Goal: Information Seeking & Learning: Learn about a topic

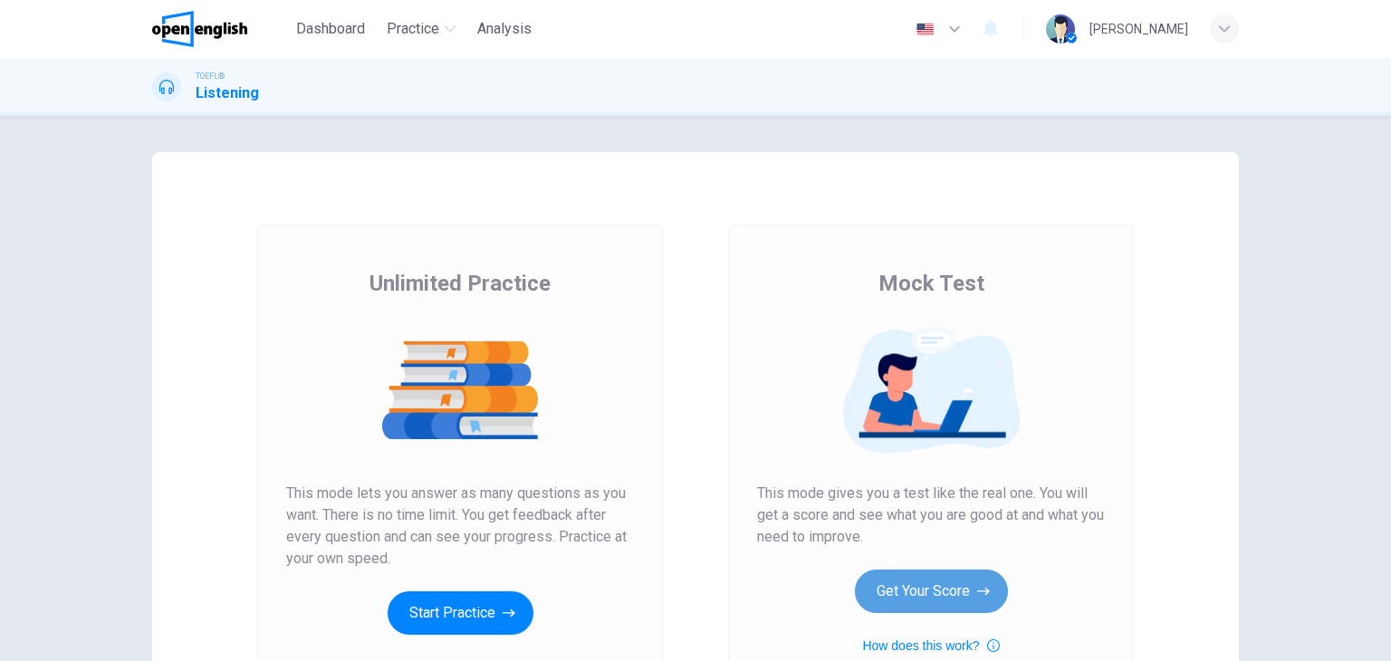
click at [942, 605] on button "Get Your Score" at bounding box center [931, 591] width 153 height 43
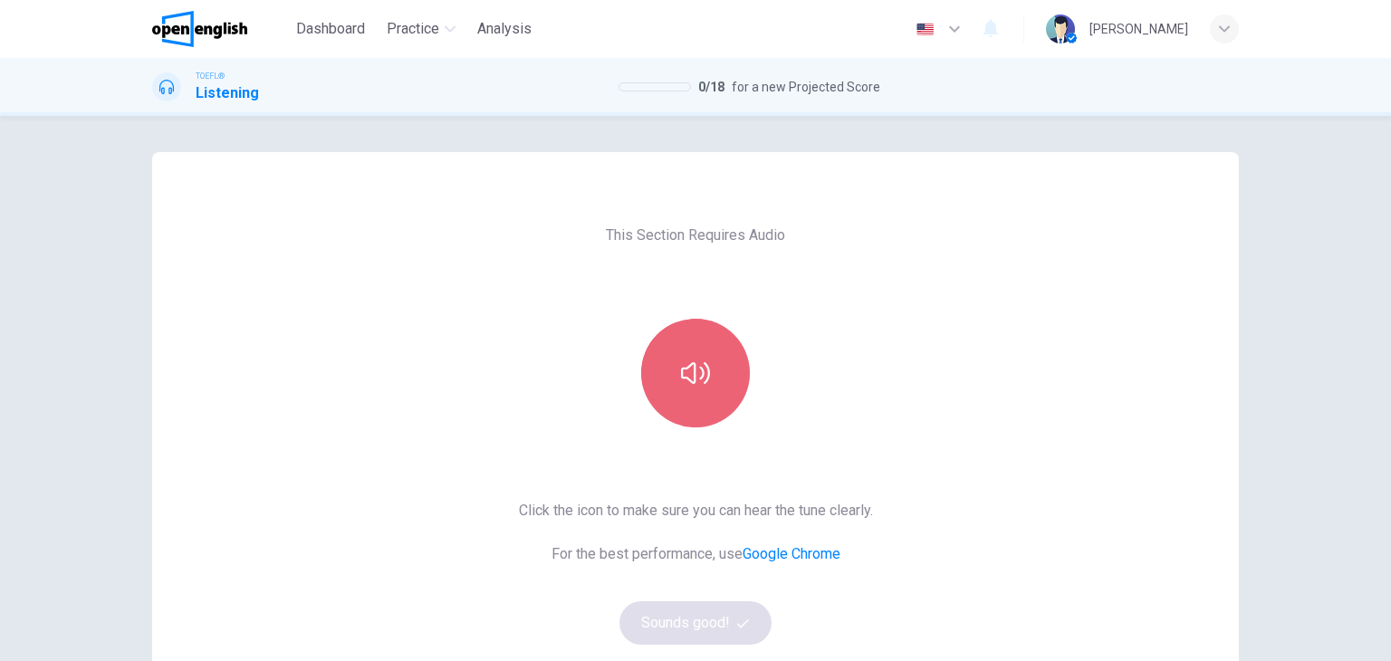
click at [714, 399] on button "button" at bounding box center [695, 373] width 109 height 109
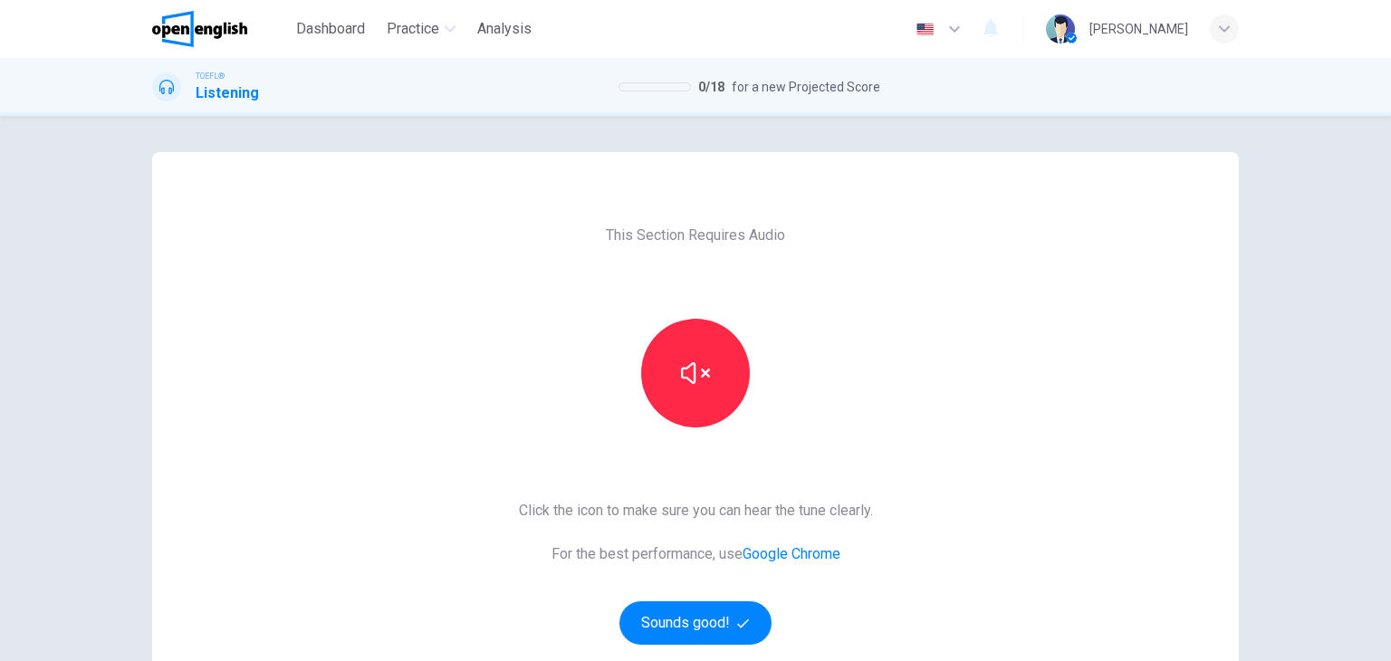
click at [641, 319] on button "button" at bounding box center [695, 373] width 109 height 109
click at [700, 629] on button "Sounds good!" at bounding box center [695, 622] width 152 height 43
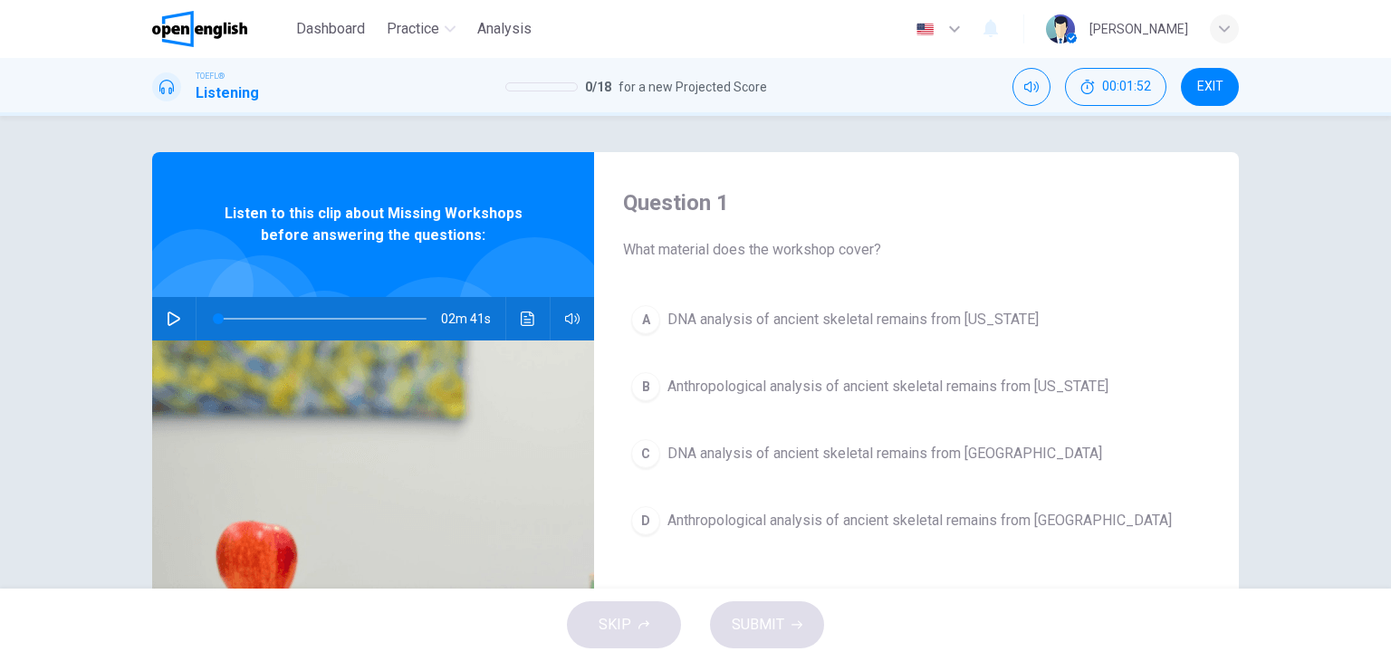
click at [167, 317] on icon "button" at bounding box center [174, 319] width 14 height 14
type input "*"
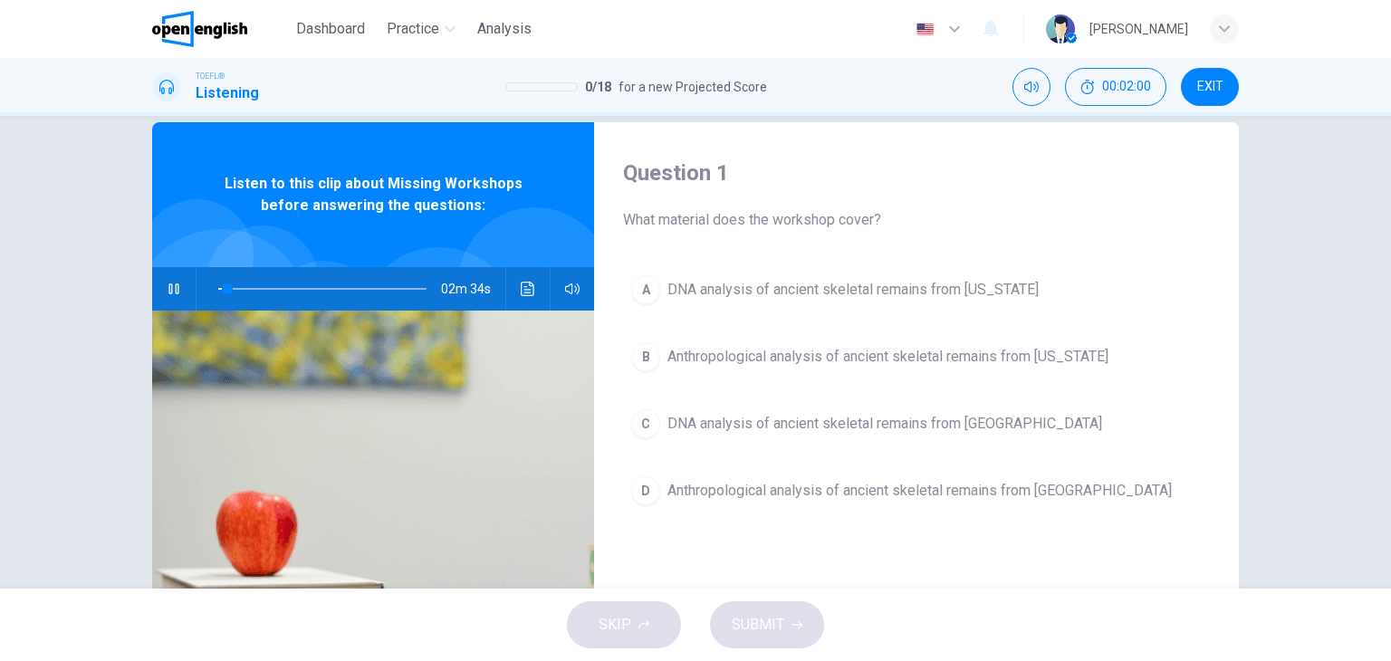
scroll to position [33, 0]
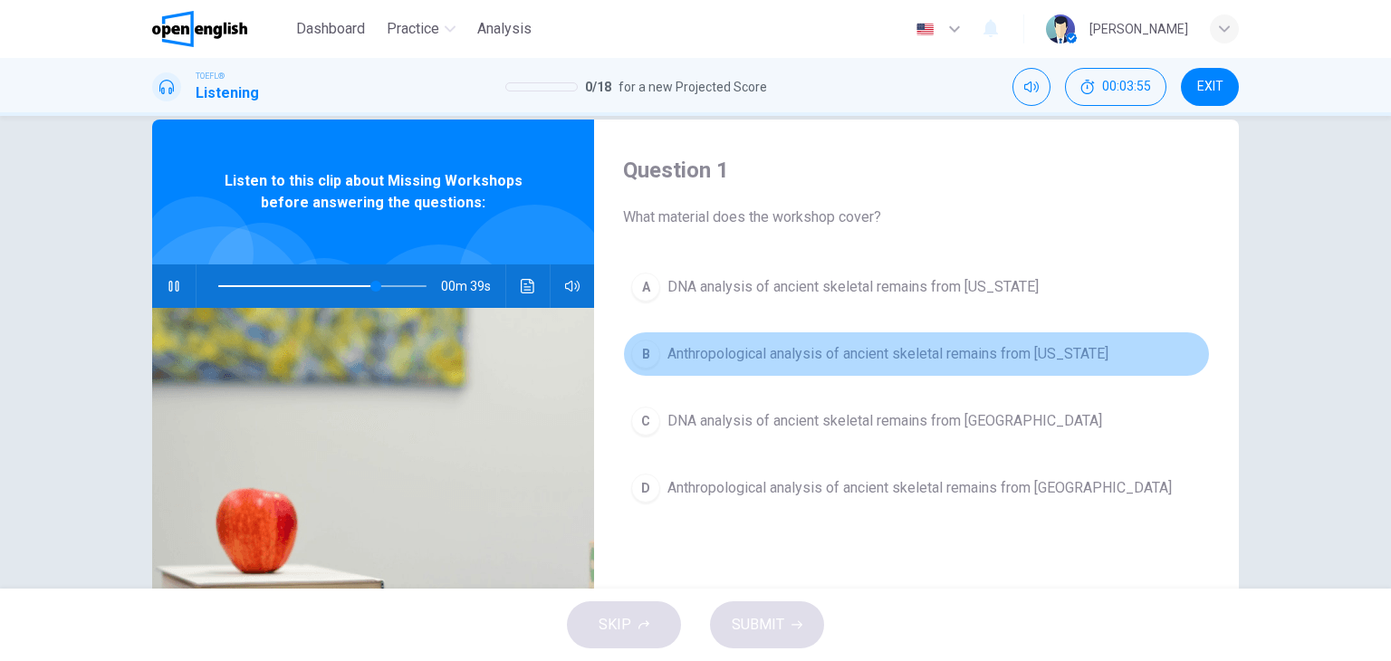
click at [1049, 349] on span "Anthropological analysis of ancient skeletal remains from [US_STATE]" at bounding box center [887, 354] width 441 height 22
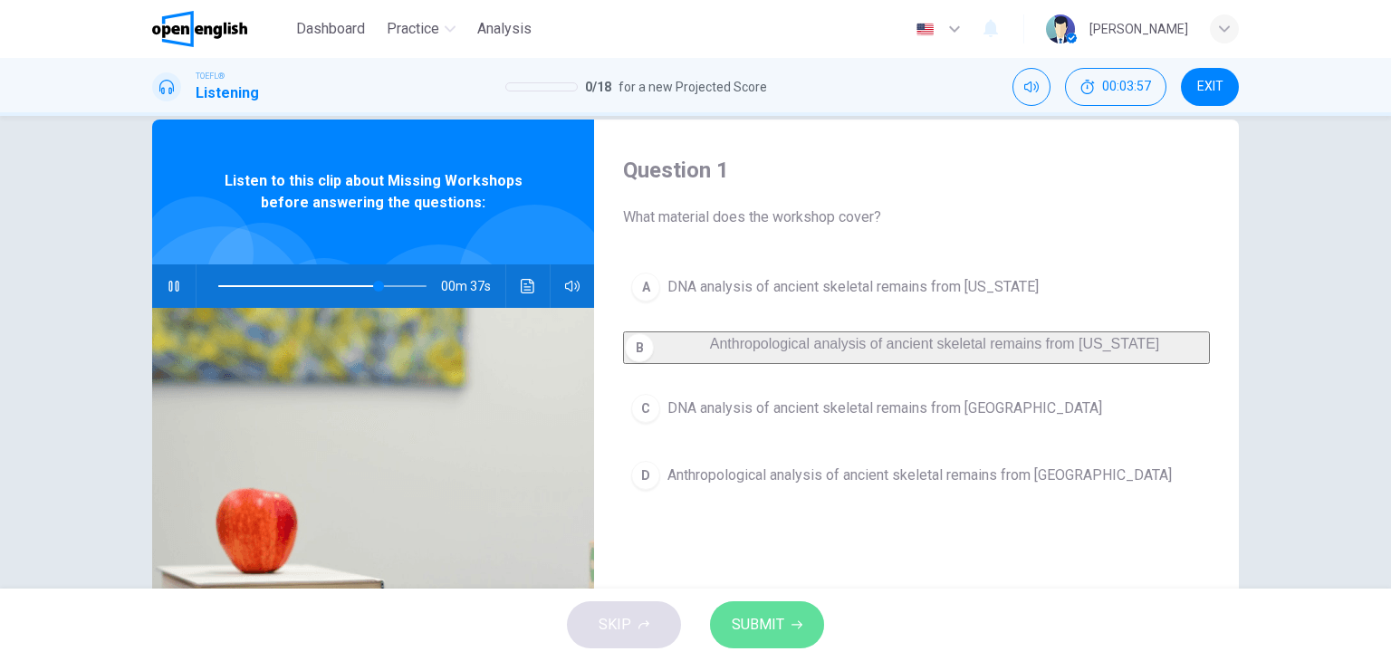
click at [763, 614] on span "SUBMIT" at bounding box center [758, 624] width 53 height 25
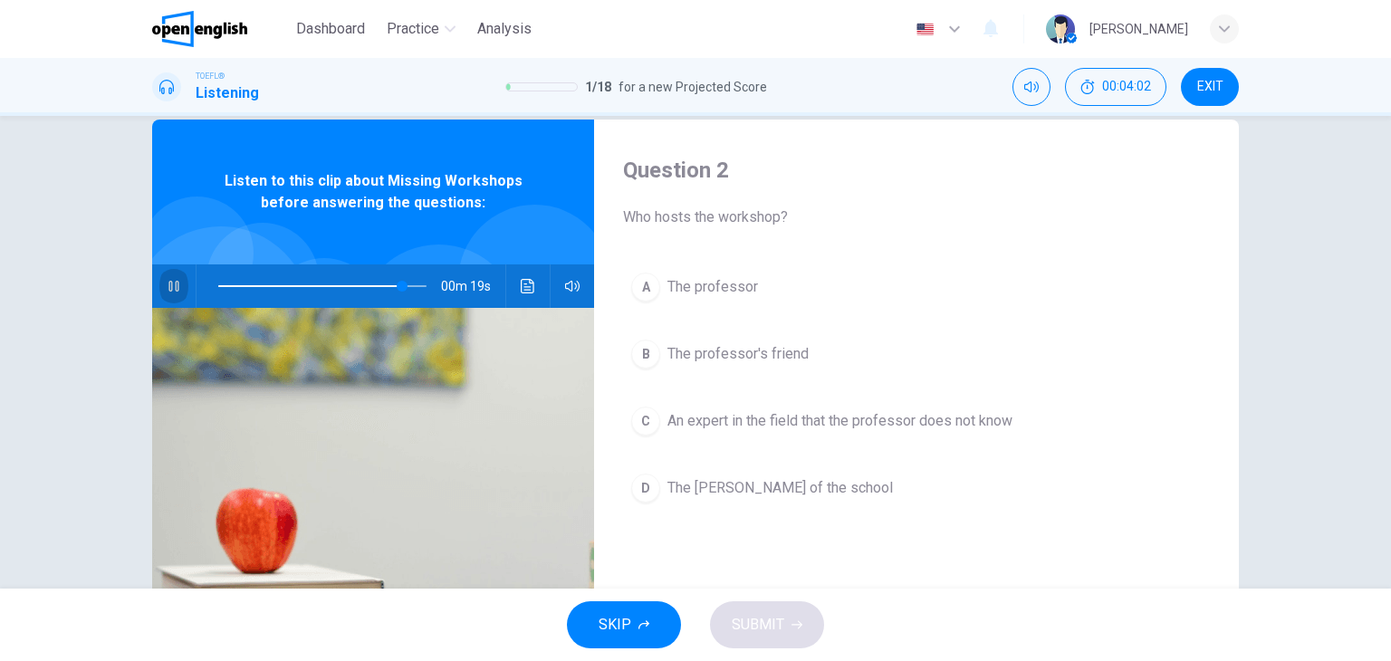
click at [167, 292] on icon "button" at bounding box center [174, 286] width 14 height 14
click at [369, 283] on span at bounding box center [322, 286] width 208 height 25
click at [168, 287] on icon "button" at bounding box center [174, 286] width 14 height 14
click at [357, 286] on span at bounding box center [362, 286] width 11 height 11
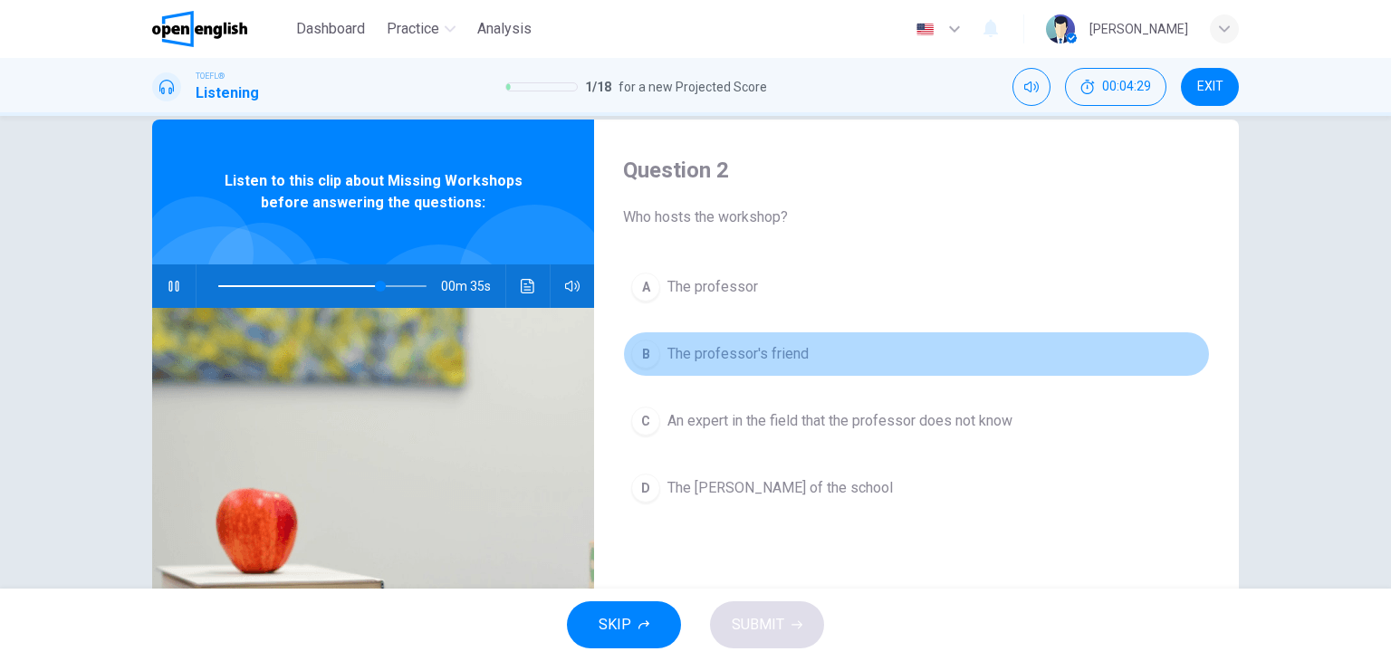
click at [706, 355] on span "The professor's friend" at bounding box center [737, 354] width 141 height 22
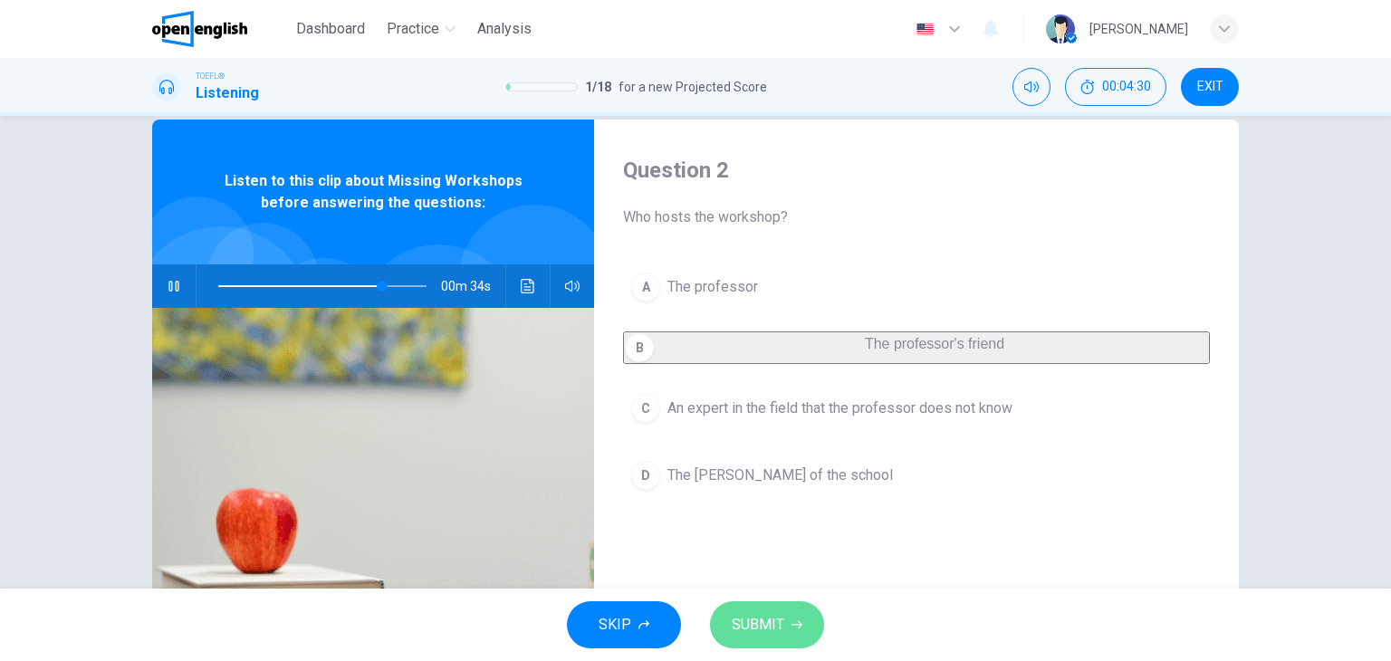
click at [792, 619] on icon "button" at bounding box center [797, 624] width 11 height 11
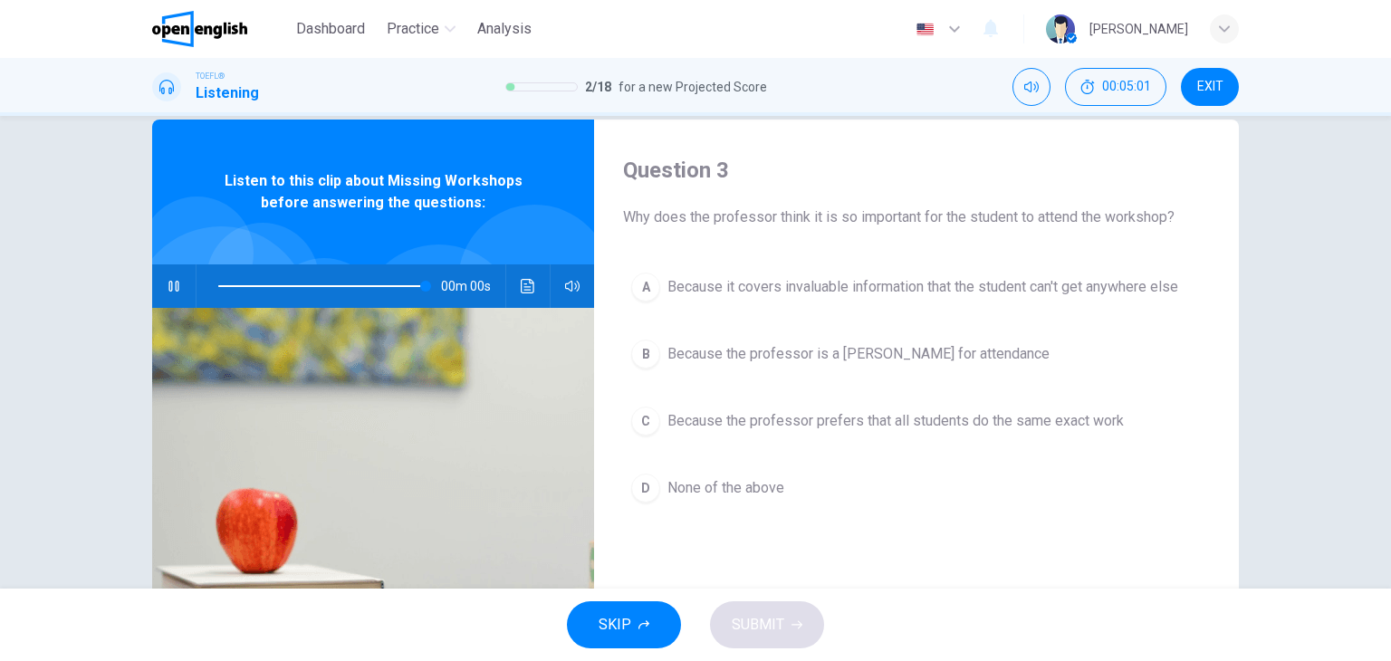
type input "*"
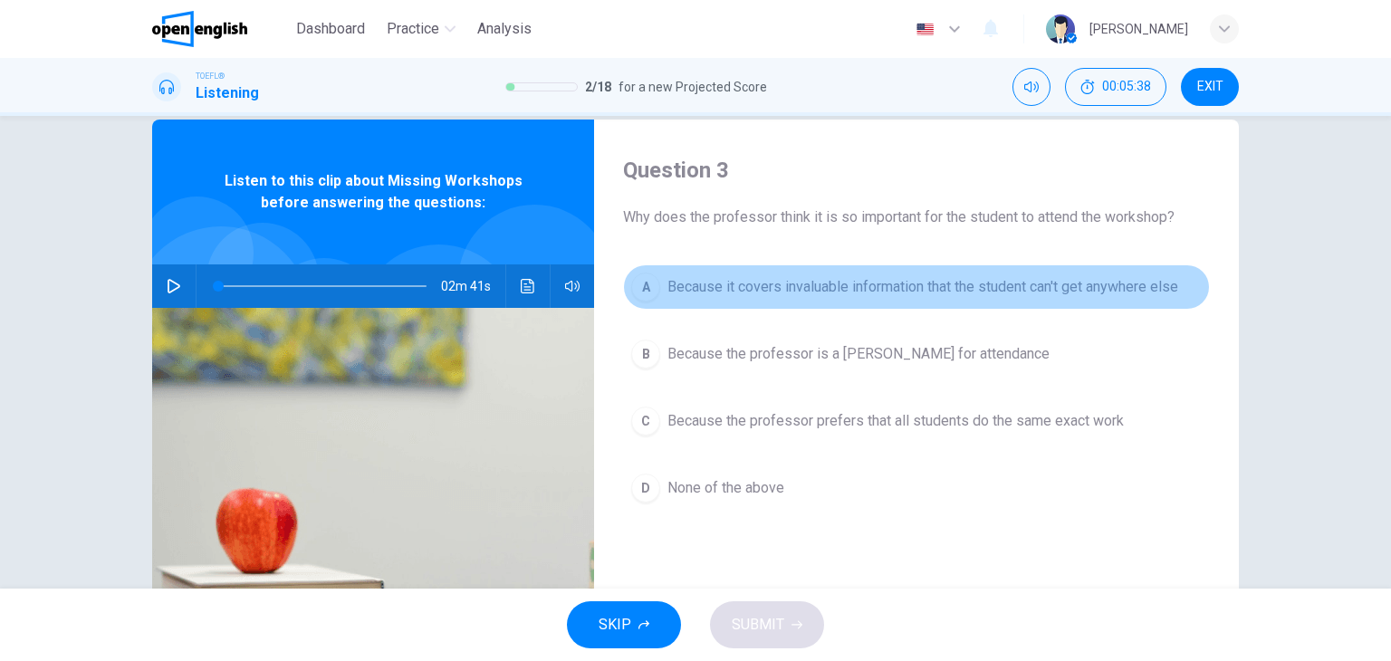
click at [904, 288] on span "Because it covers invaluable information that the student can't get anywhere el…" at bounding box center [922, 287] width 511 height 22
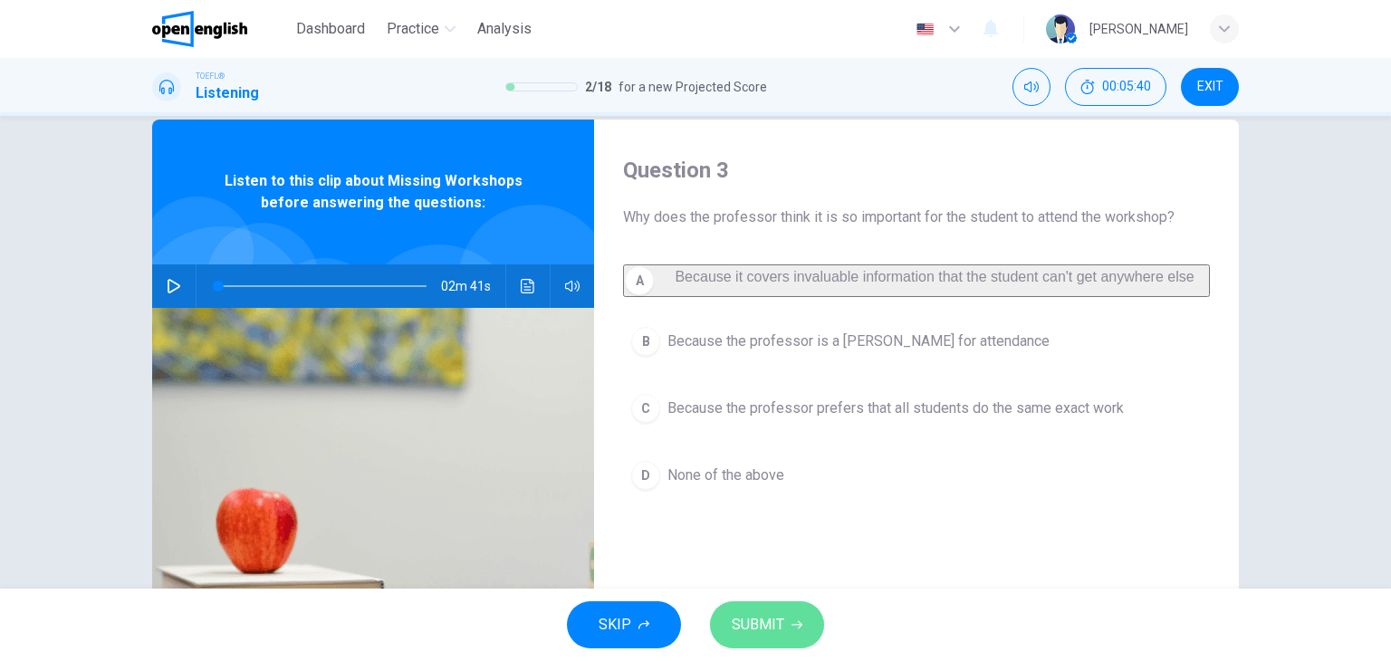
click at [762, 620] on span "SUBMIT" at bounding box center [758, 624] width 53 height 25
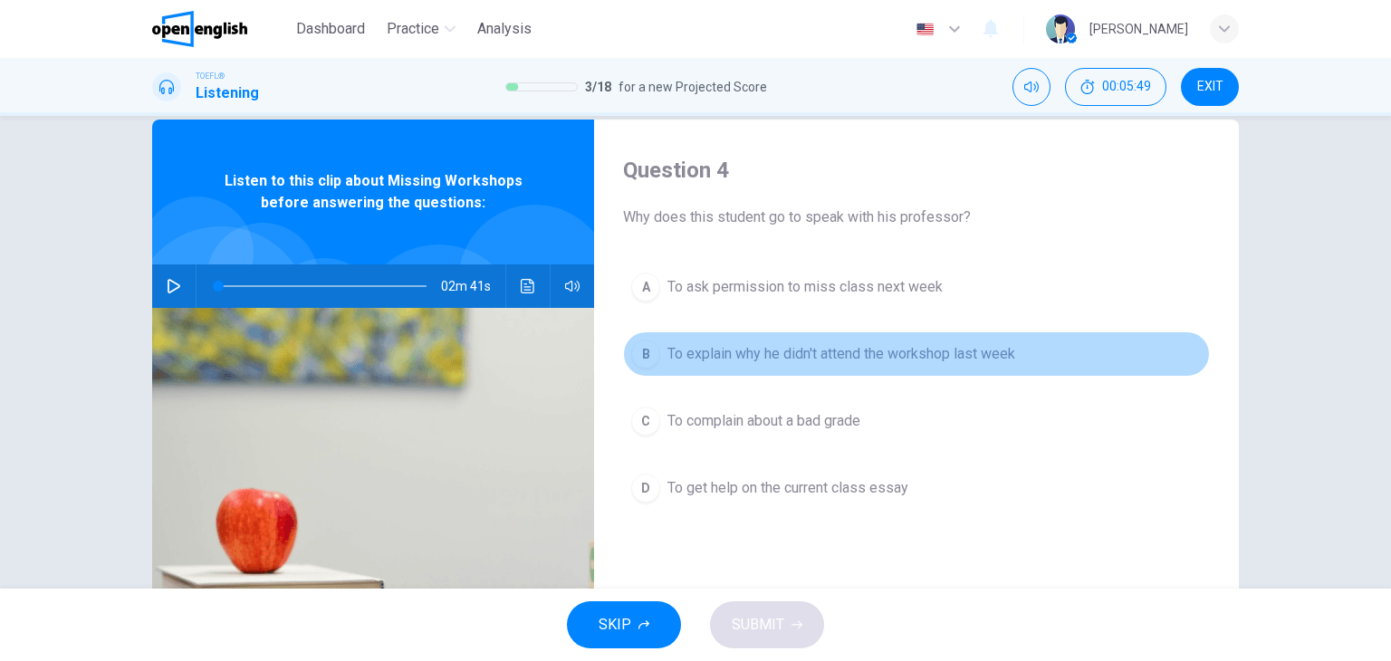
click at [977, 343] on span "To explain why he didn't attend the workshop last week" at bounding box center [841, 354] width 348 height 22
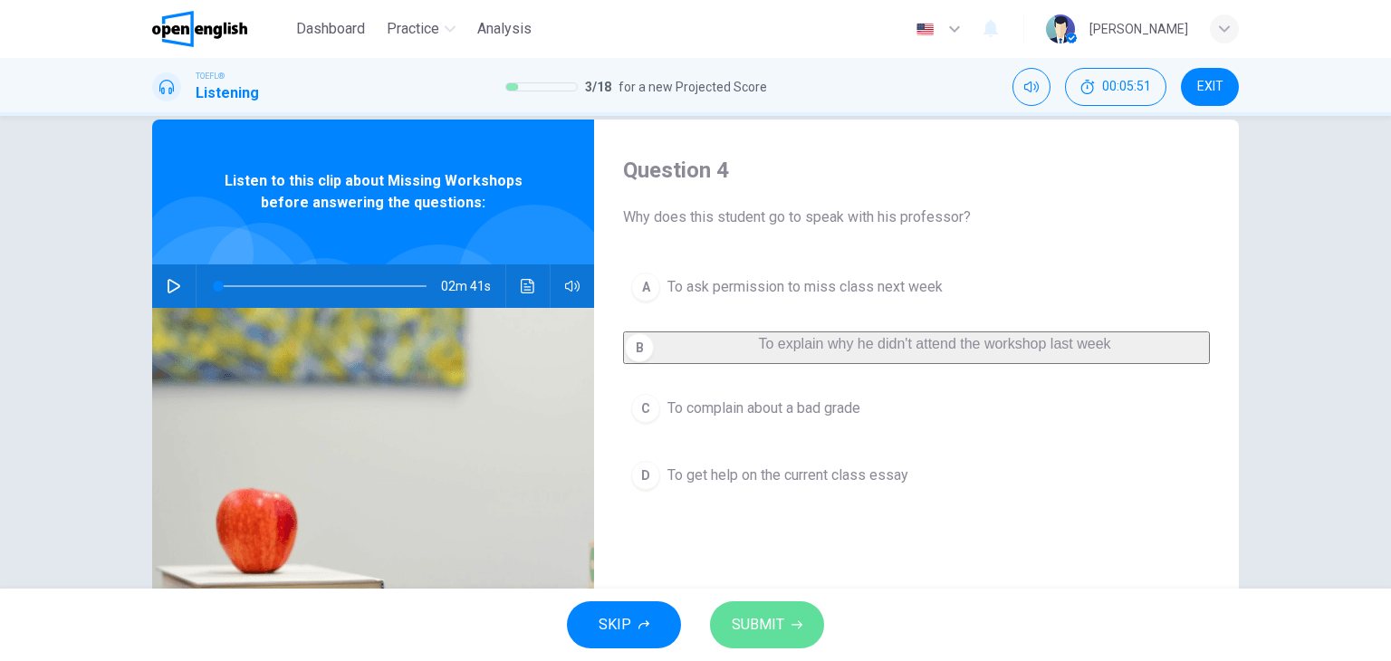
click at [796, 627] on icon "button" at bounding box center [797, 624] width 11 height 11
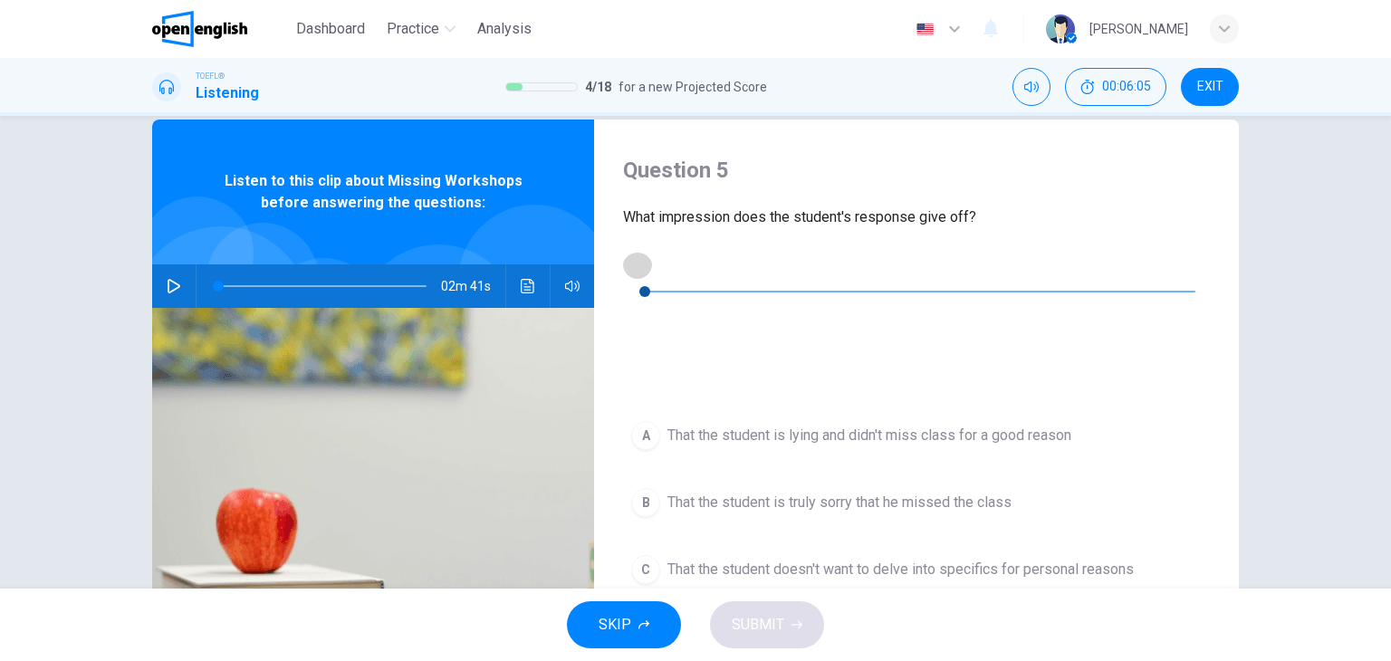
click at [641, 272] on icon "button" at bounding box center [637, 264] width 13 height 14
type input "**"
click at [641, 272] on icon "button" at bounding box center [637, 264] width 13 height 14
drag, startPoint x: 612, startPoint y: 215, endPoint x: 972, endPoint y: 214, distance: 359.5
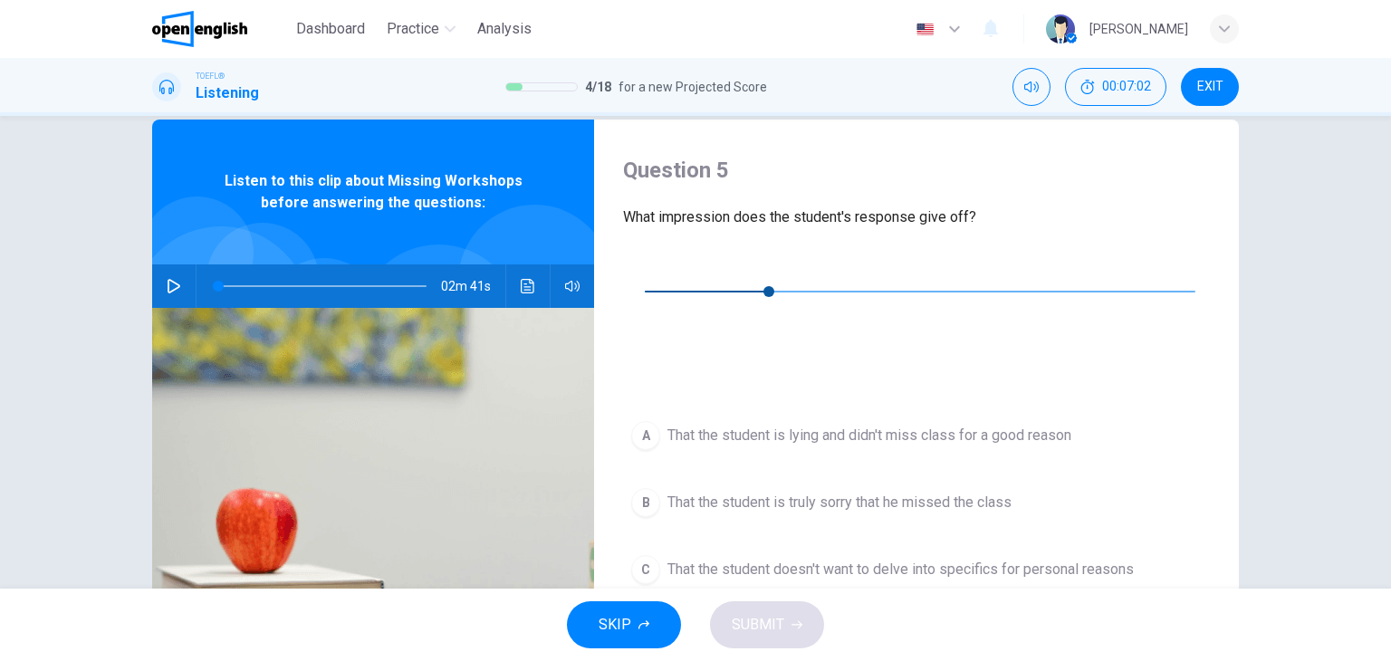
click at [972, 214] on div "Question 5 What impression does the student's response give off? 00m 10s A That…" at bounding box center [916, 434] width 645 height 629
drag, startPoint x: 972, startPoint y: 214, endPoint x: 624, endPoint y: 212, distance: 347.8
click at [624, 212] on span "What impression does the student's response give off?" at bounding box center [916, 217] width 587 height 22
drag, startPoint x: 624, startPoint y: 212, endPoint x: 999, endPoint y: 219, distance: 375.0
click at [999, 219] on span "What impression does the student's response give off?" at bounding box center [916, 217] width 587 height 22
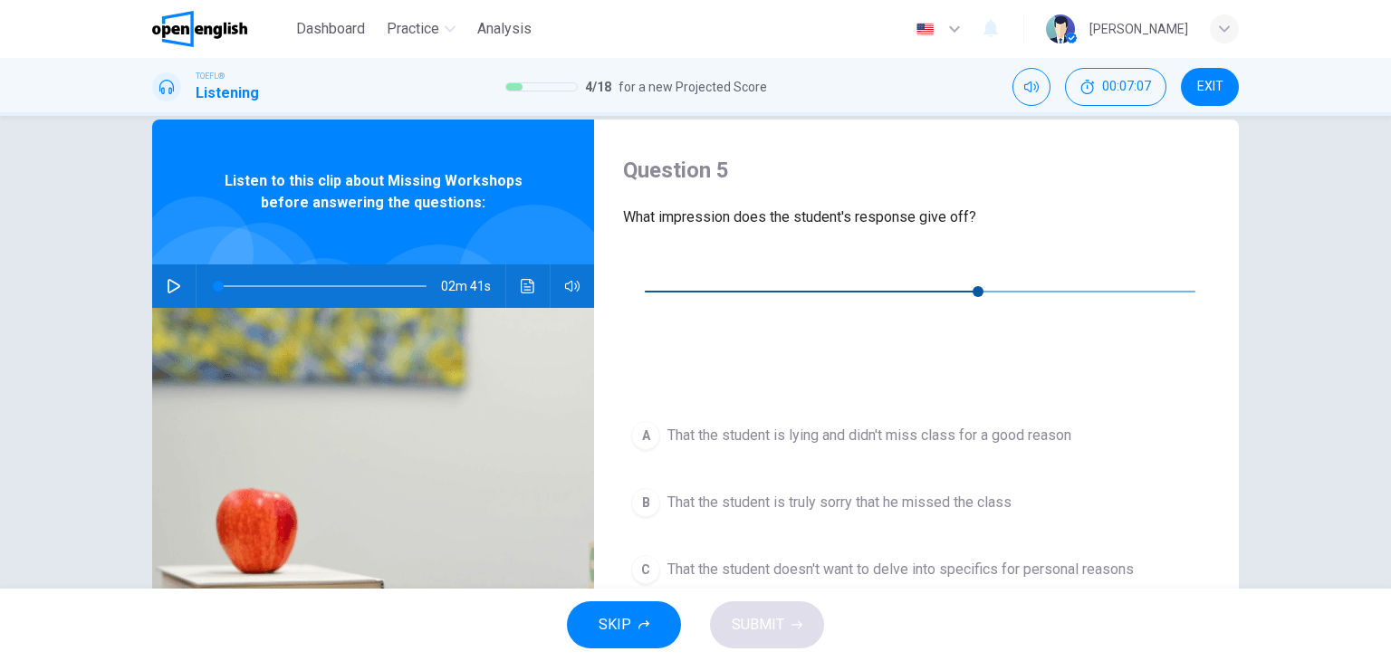
click at [734, 492] on span "That the student is truly sorry that he missed the class" at bounding box center [839, 503] width 344 height 22
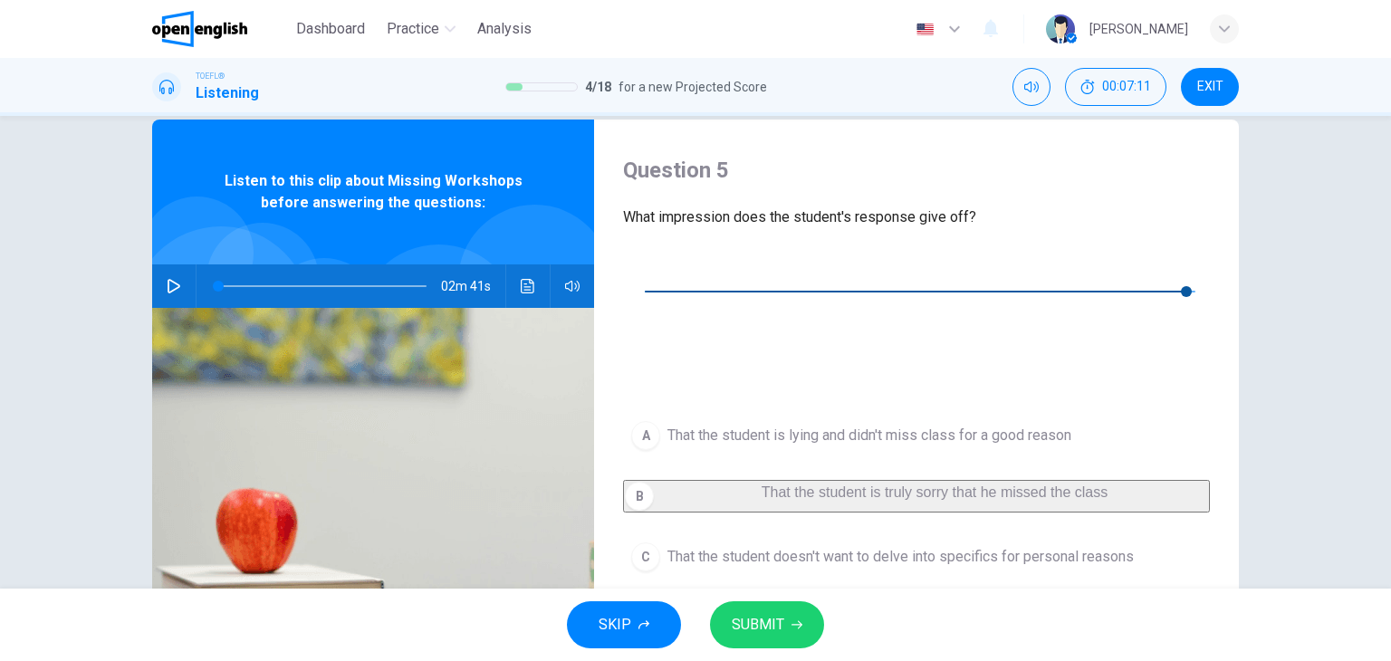
type input "*"
click at [792, 599] on div "SKIP SUBMIT" at bounding box center [695, 625] width 1391 height 72
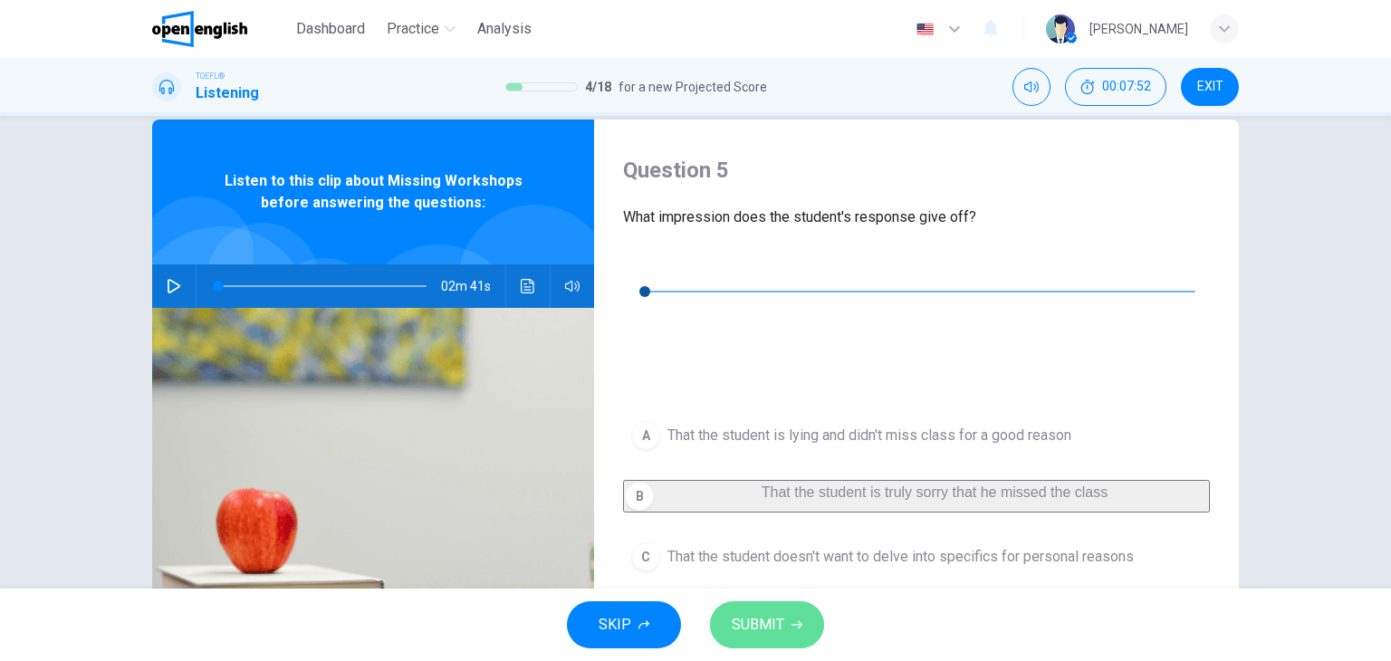
click at [793, 620] on icon "button" at bounding box center [797, 624] width 11 height 11
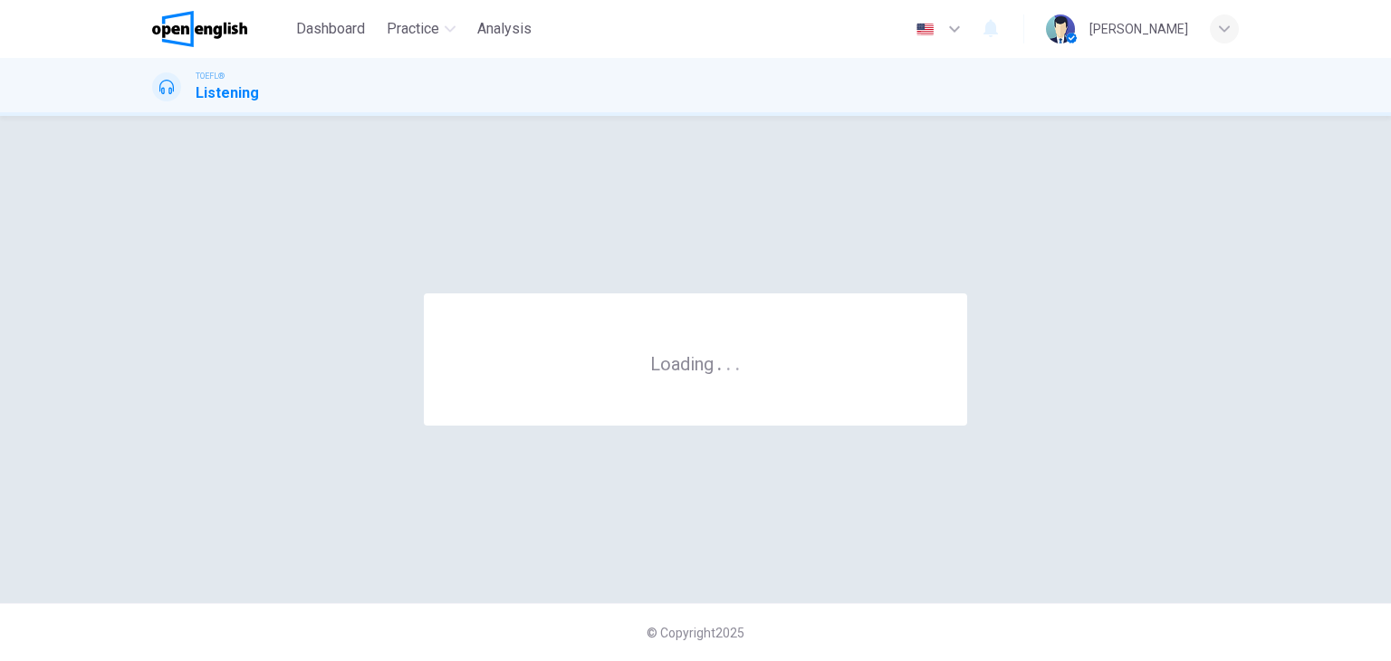
scroll to position [0, 0]
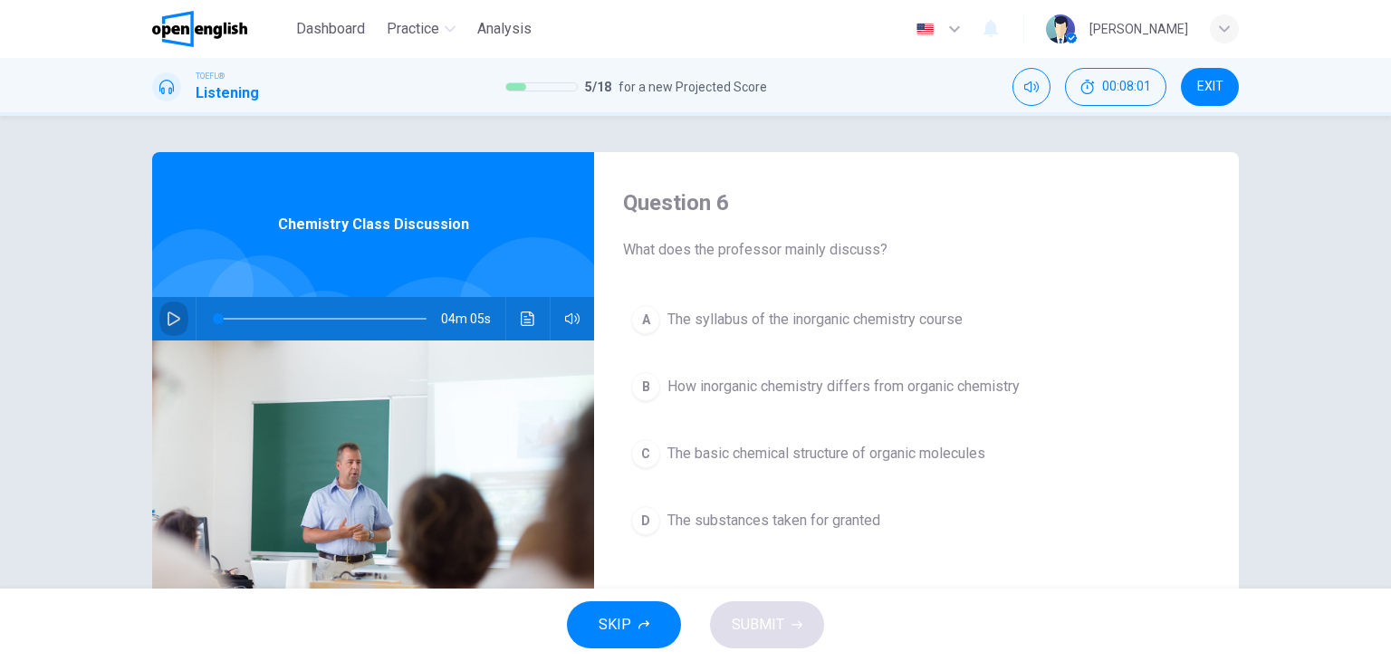
click at [177, 318] on button "button" at bounding box center [173, 318] width 29 height 43
type input "*"
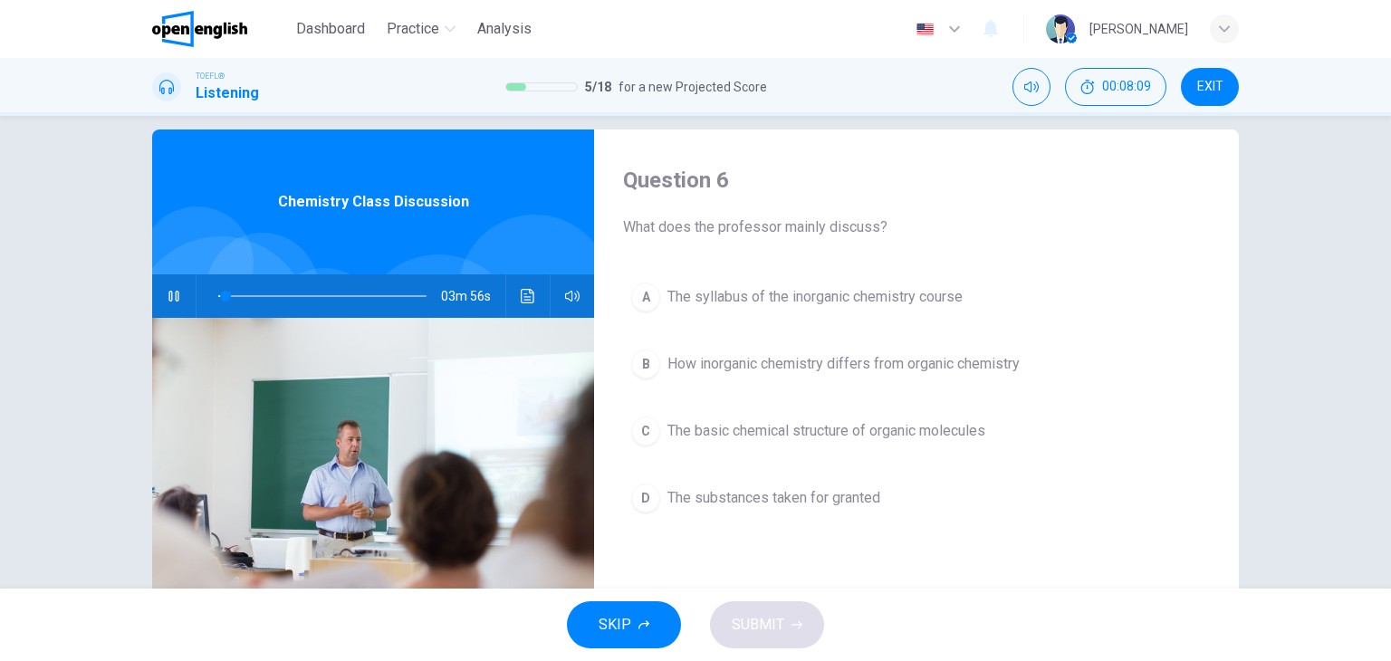
scroll to position [25, 0]
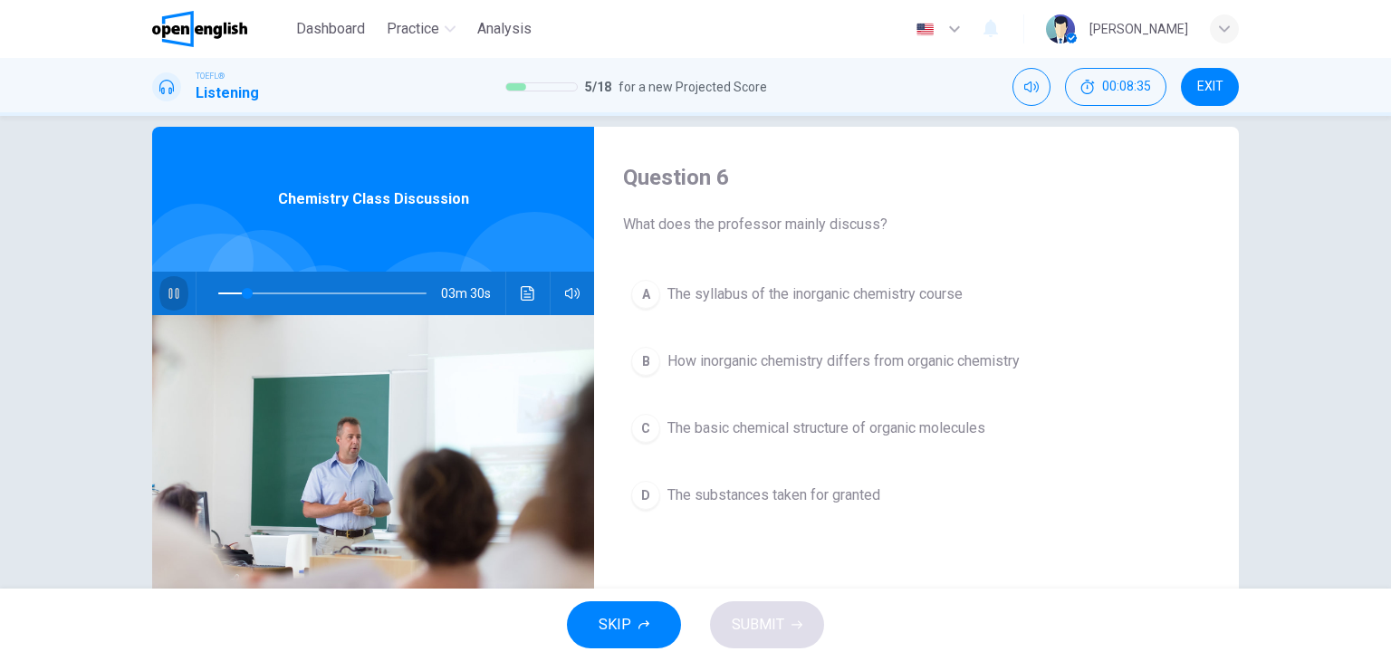
click at [168, 294] on icon "button" at bounding box center [174, 293] width 14 height 14
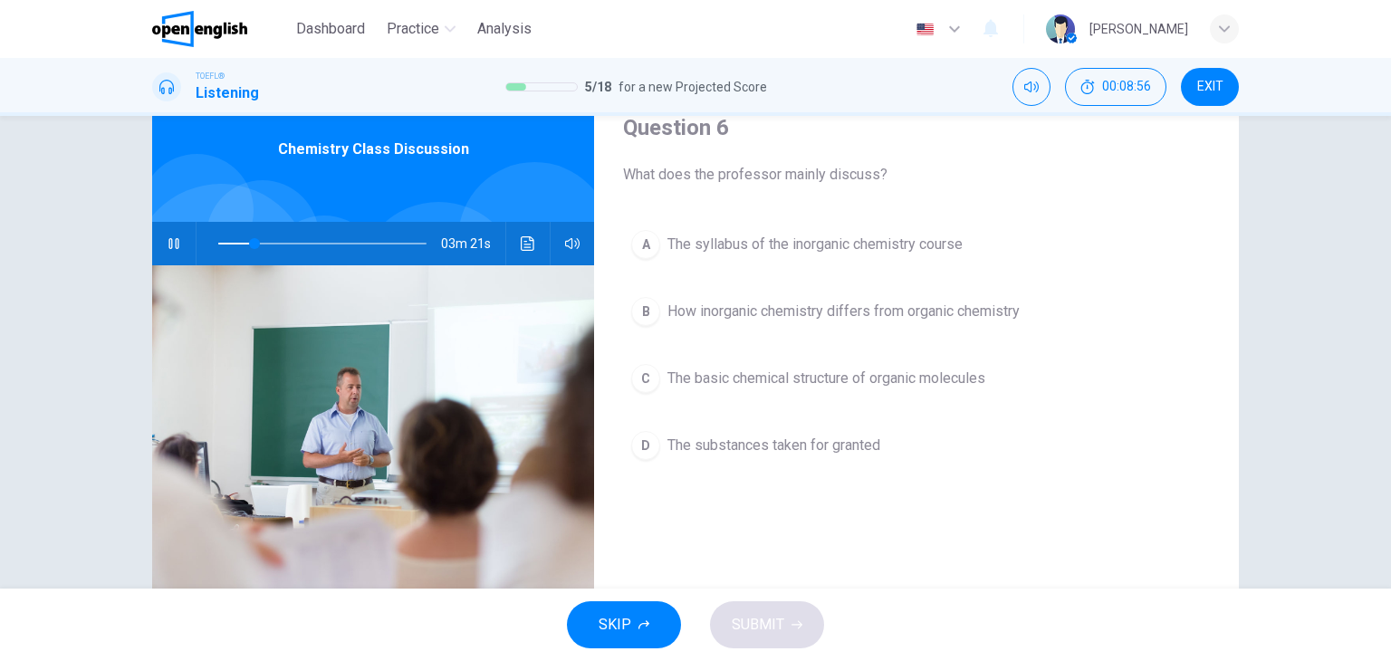
scroll to position [72, 0]
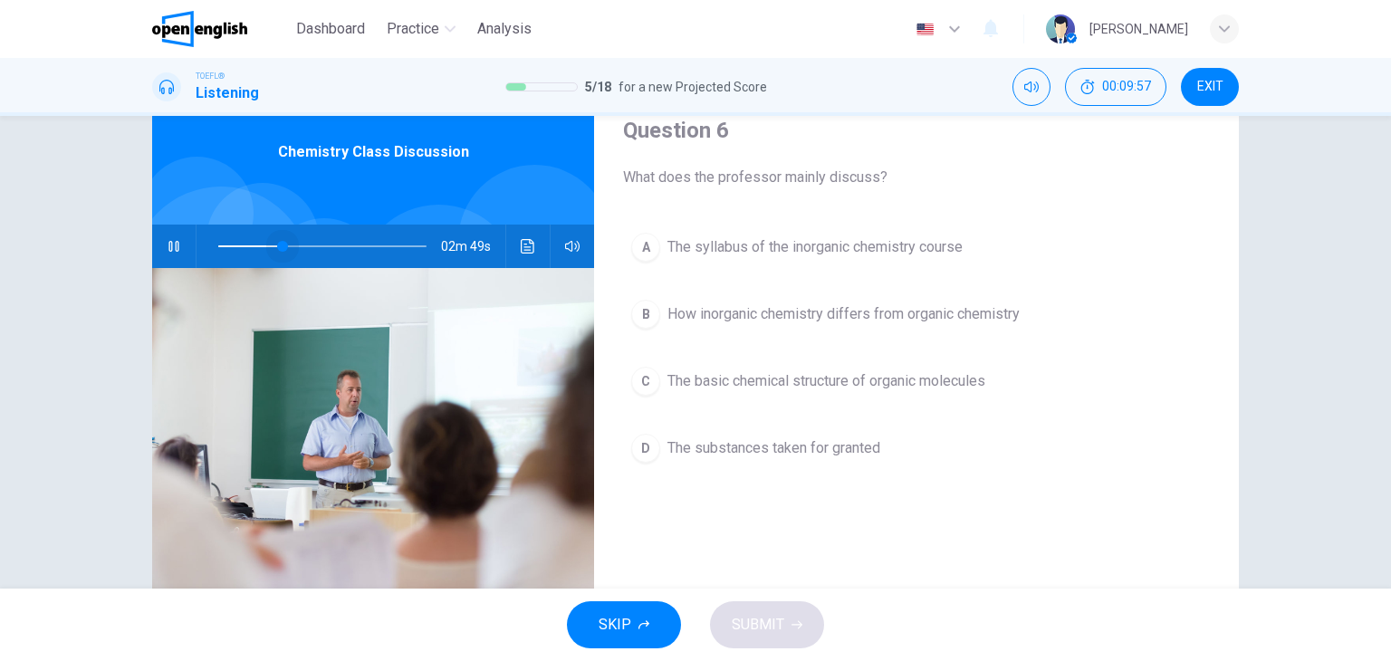
click at [279, 245] on span at bounding box center [322, 246] width 208 height 25
click at [174, 254] on button "button" at bounding box center [173, 246] width 29 height 43
click at [168, 248] on icon "button" at bounding box center [174, 246] width 14 height 14
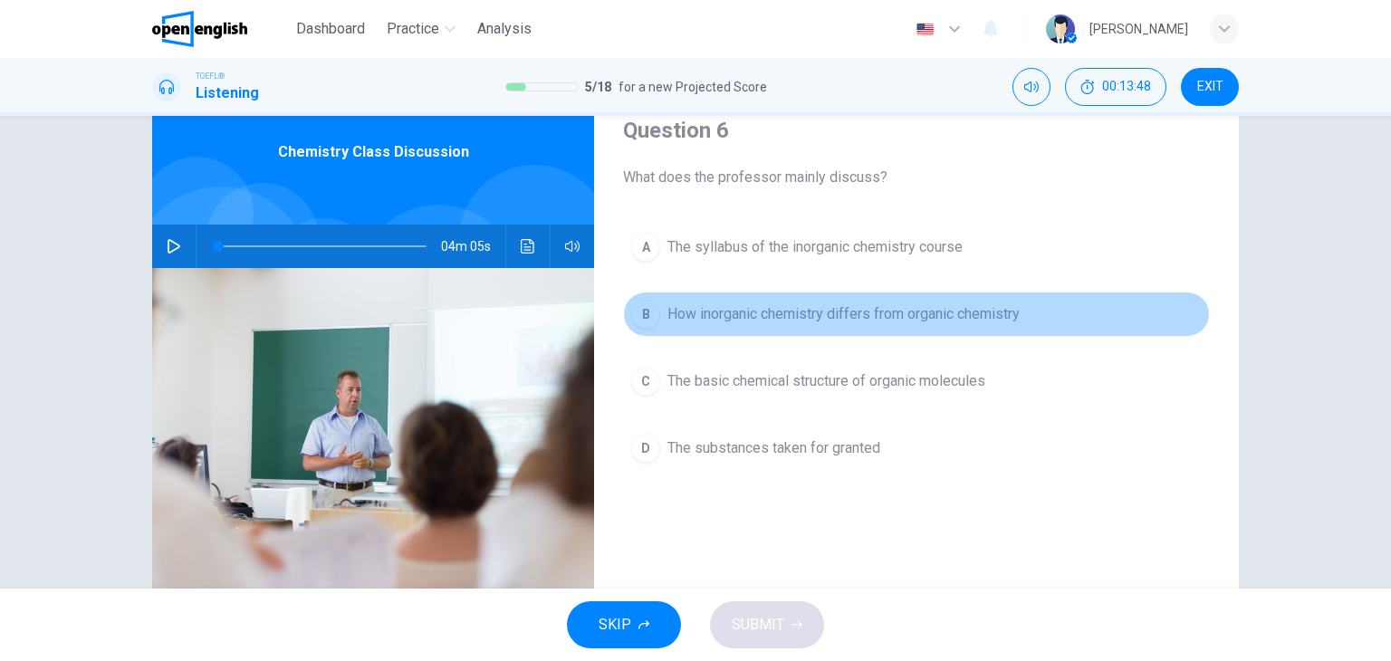
click at [646, 312] on div "B" at bounding box center [645, 314] width 29 height 29
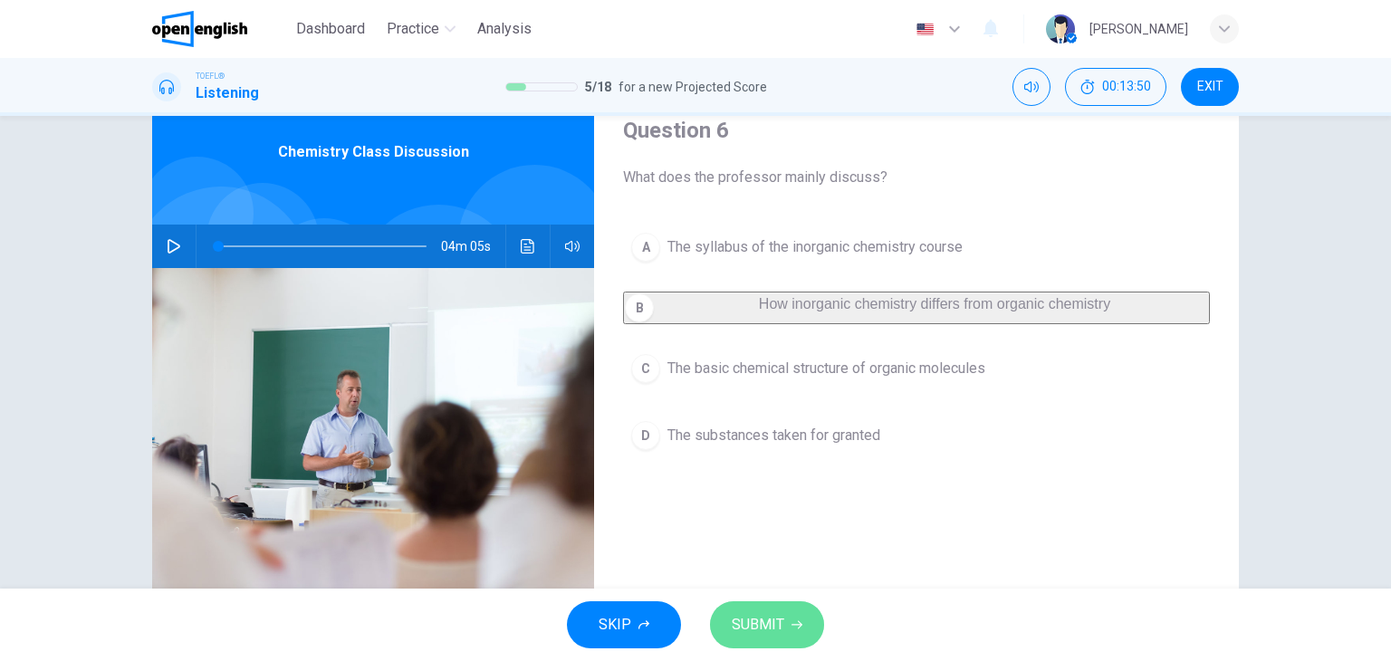
click at [792, 620] on icon "button" at bounding box center [797, 624] width 11 height 11
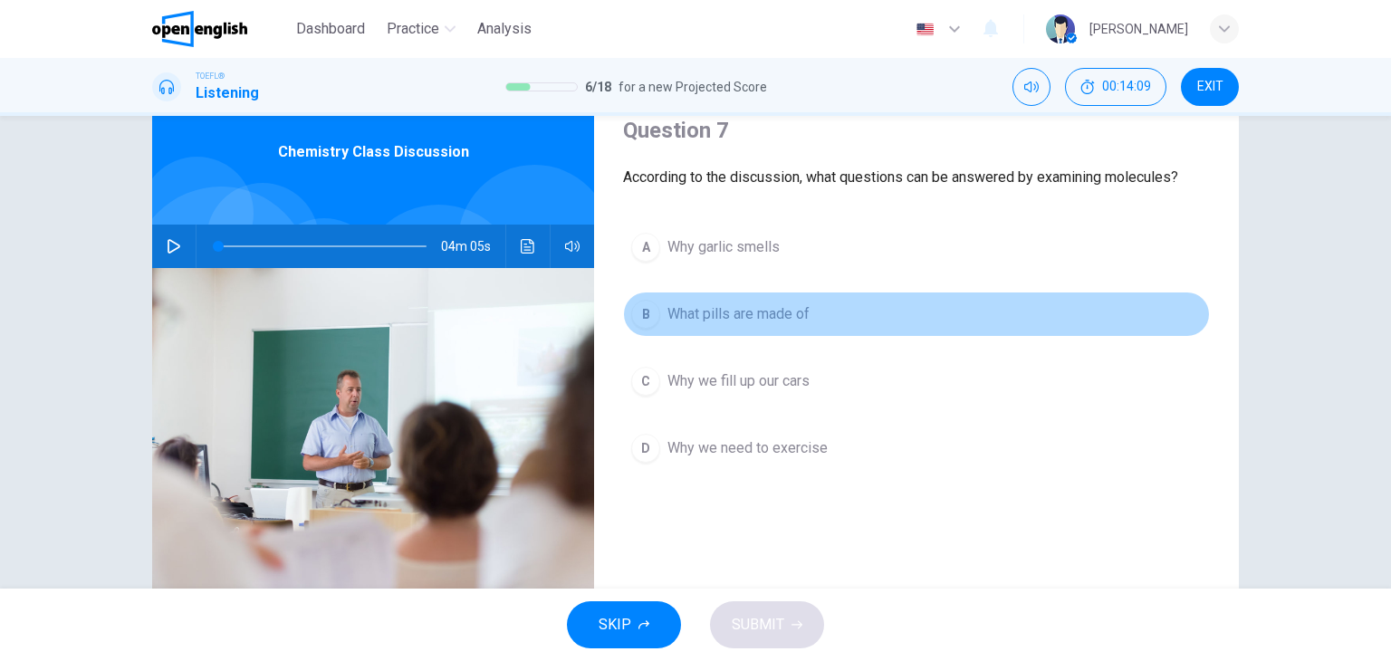
click at [746, 295] on button "B What pills are made of" at bounding box center [916, 314] width 587 height 45
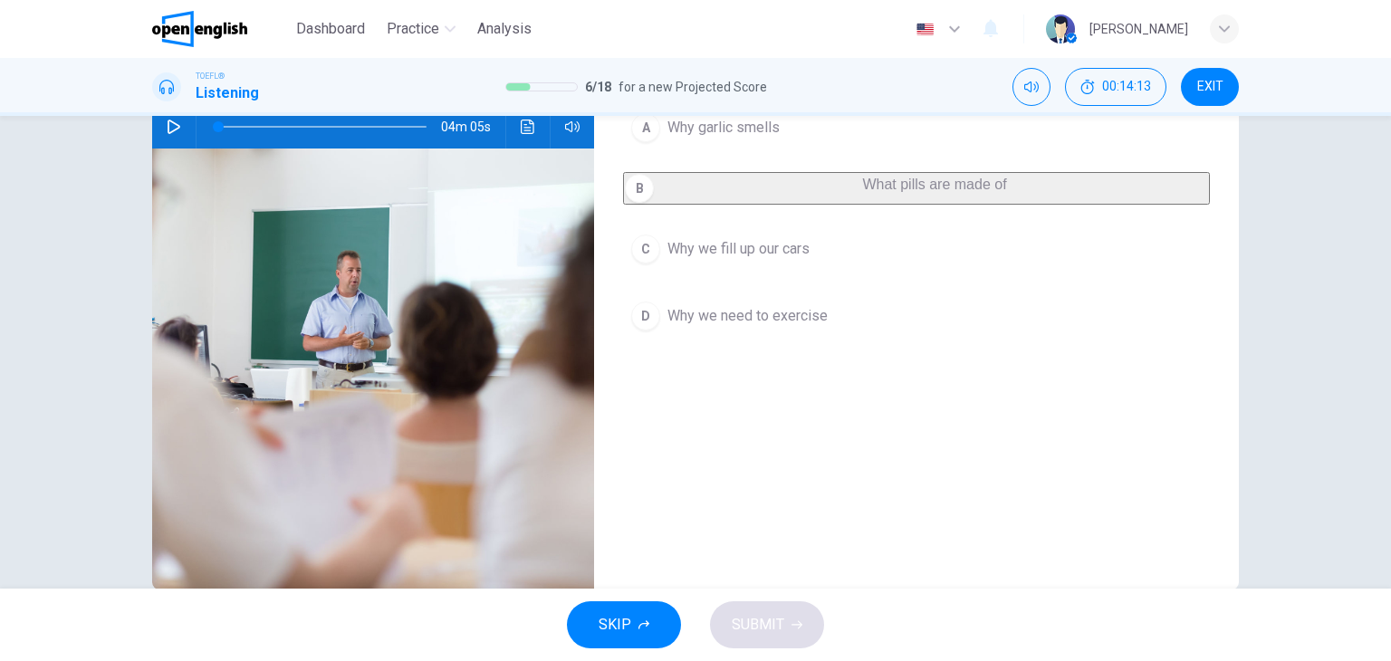
scroll to position [0, 0]
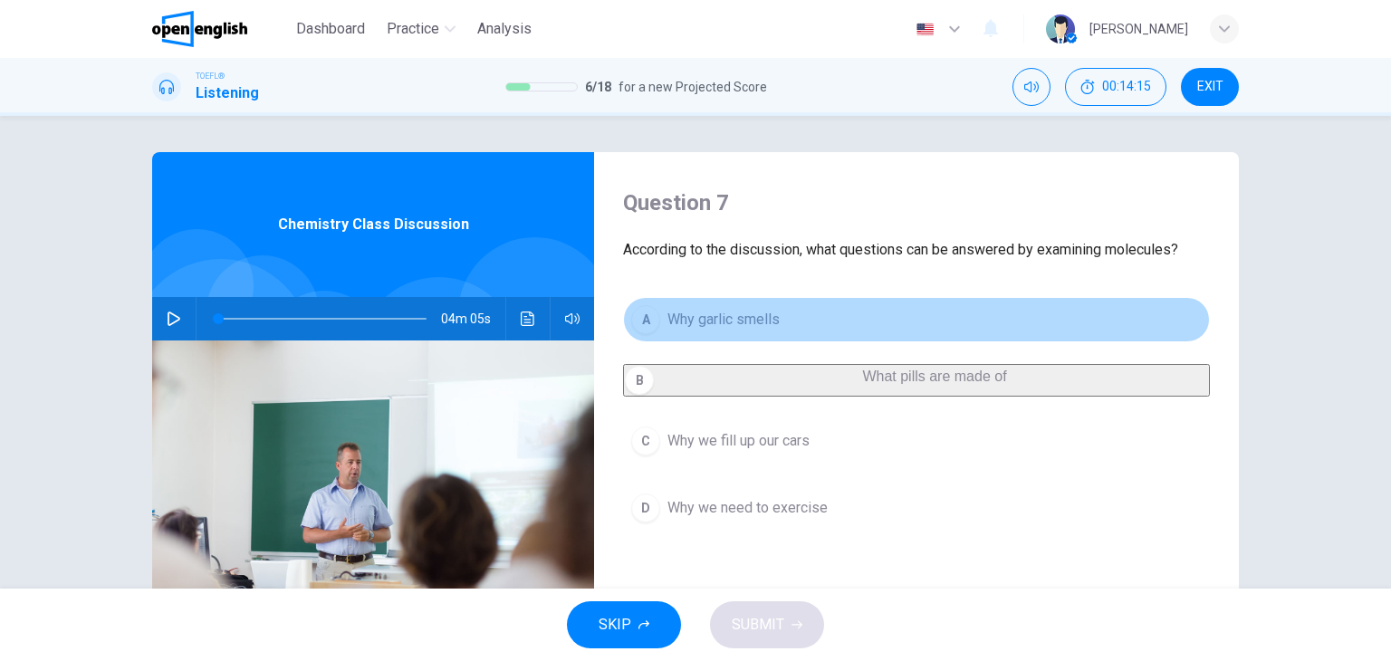
click at [801, 313] on button "A Why garlic smells" at bounding box center [916, 319] width 587 height 45
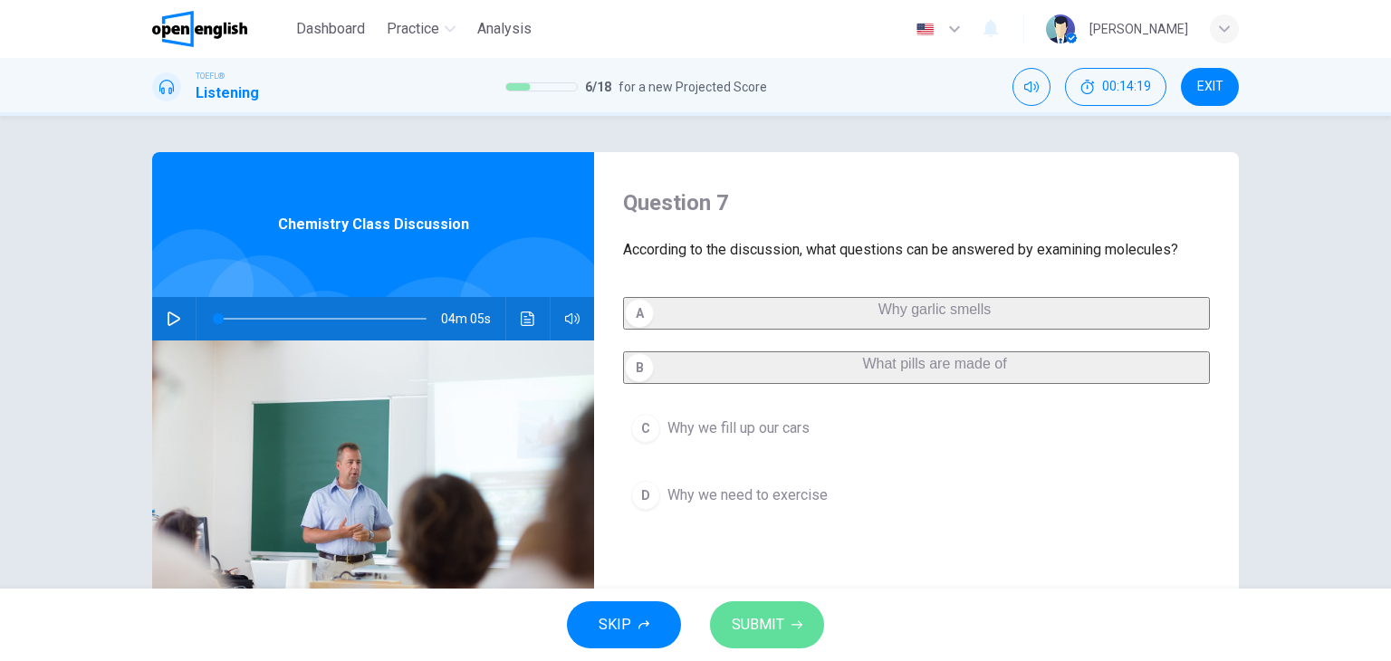
click at [797, 621] on icon "button" at bounding box center [797, 625] width 11 height 8
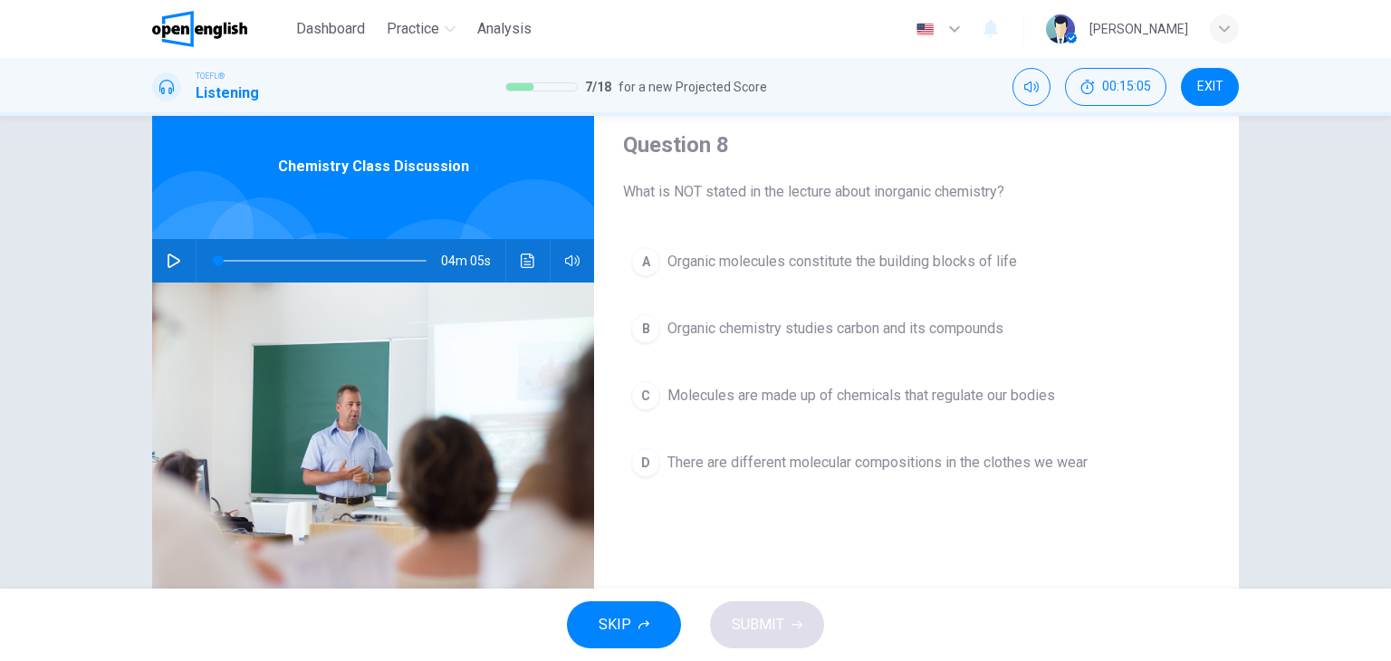
scroll to position [61, 0]
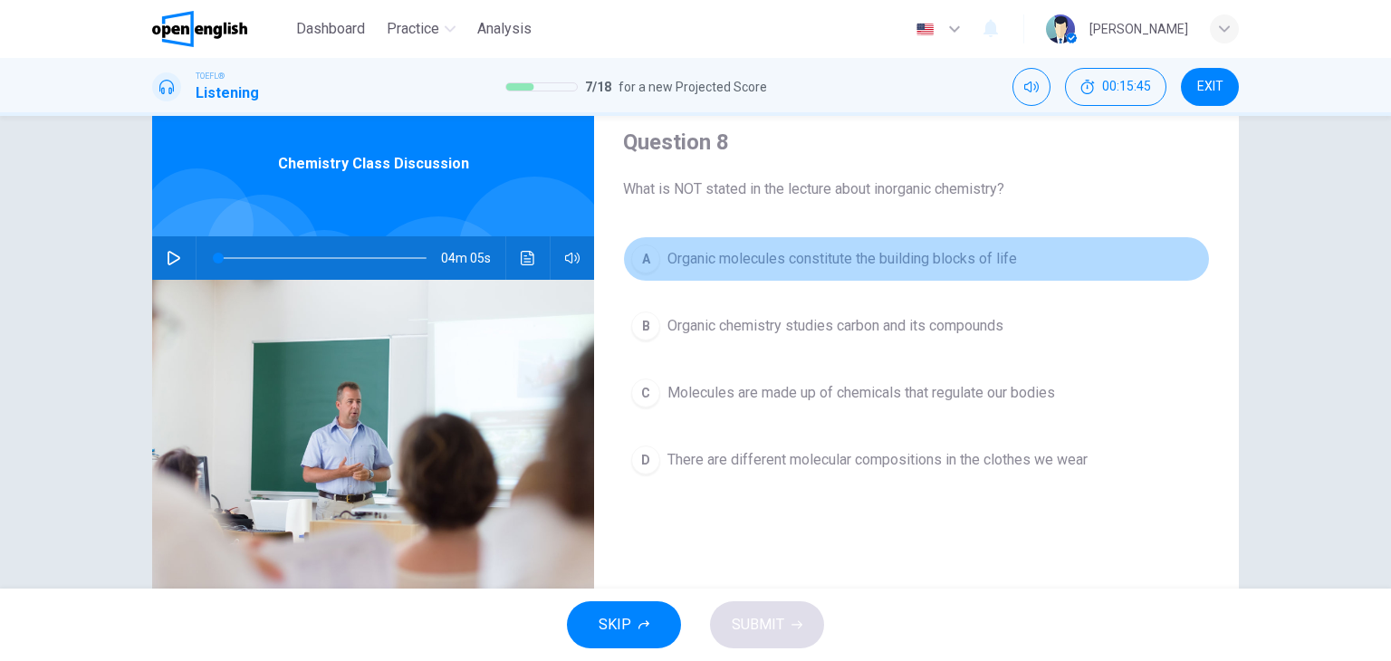
click at [724, 253] on span "Organic molecules constitute the building blocks of life" at bounding box center [842, 259] width 350 height 22
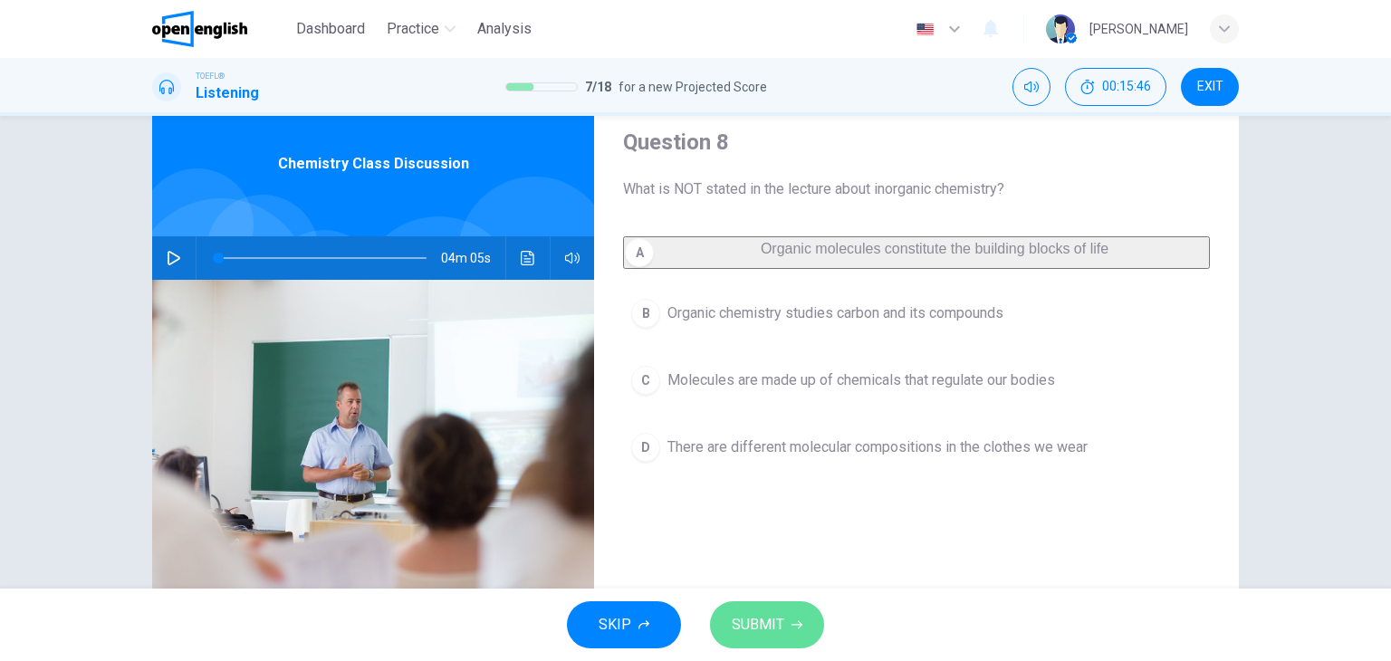
click at [757, 636] on span "SUBMIT" at bounding box center [758, 624] width 53 height 25
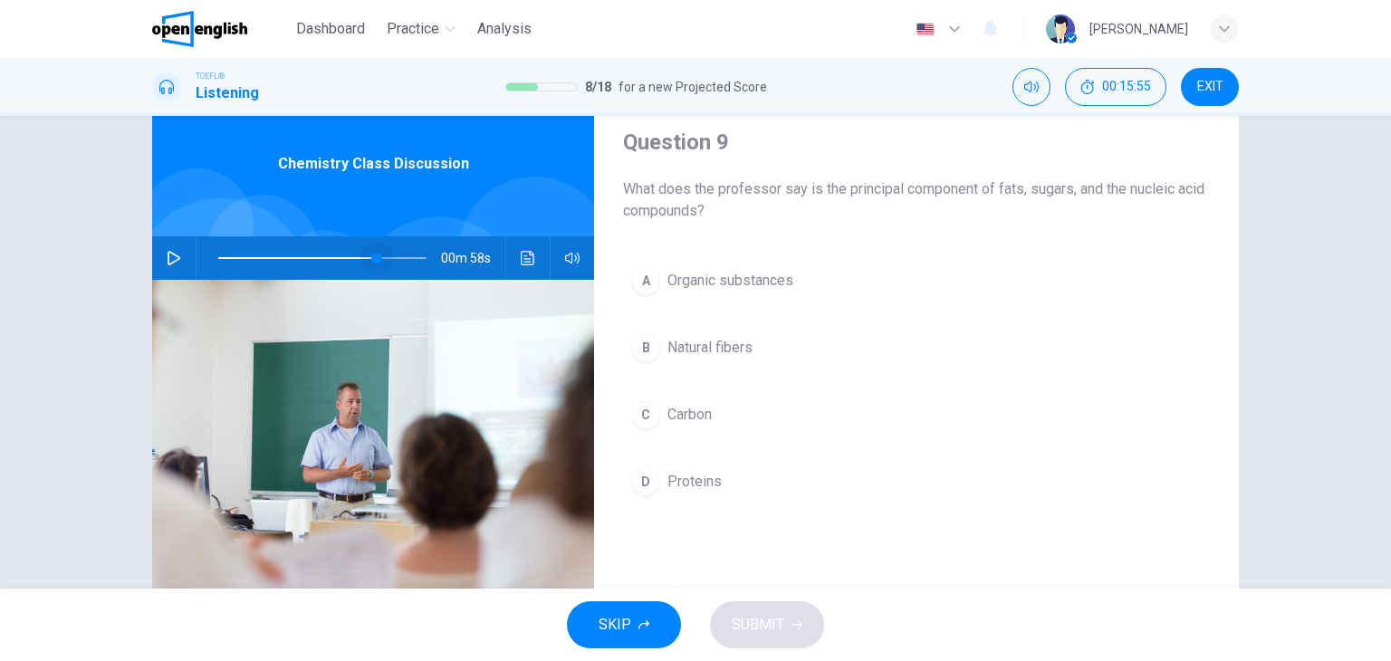
click at [372, 255] on span at bounding box center [322, 257] width 208 height 25
click at [169, 257] on icon "button" at bounding box center [174, 258] width 14 height 14
type input "*"
click at [766, 271] on span "Organic substances" at bounding box center [730, 281] width 126 height 22
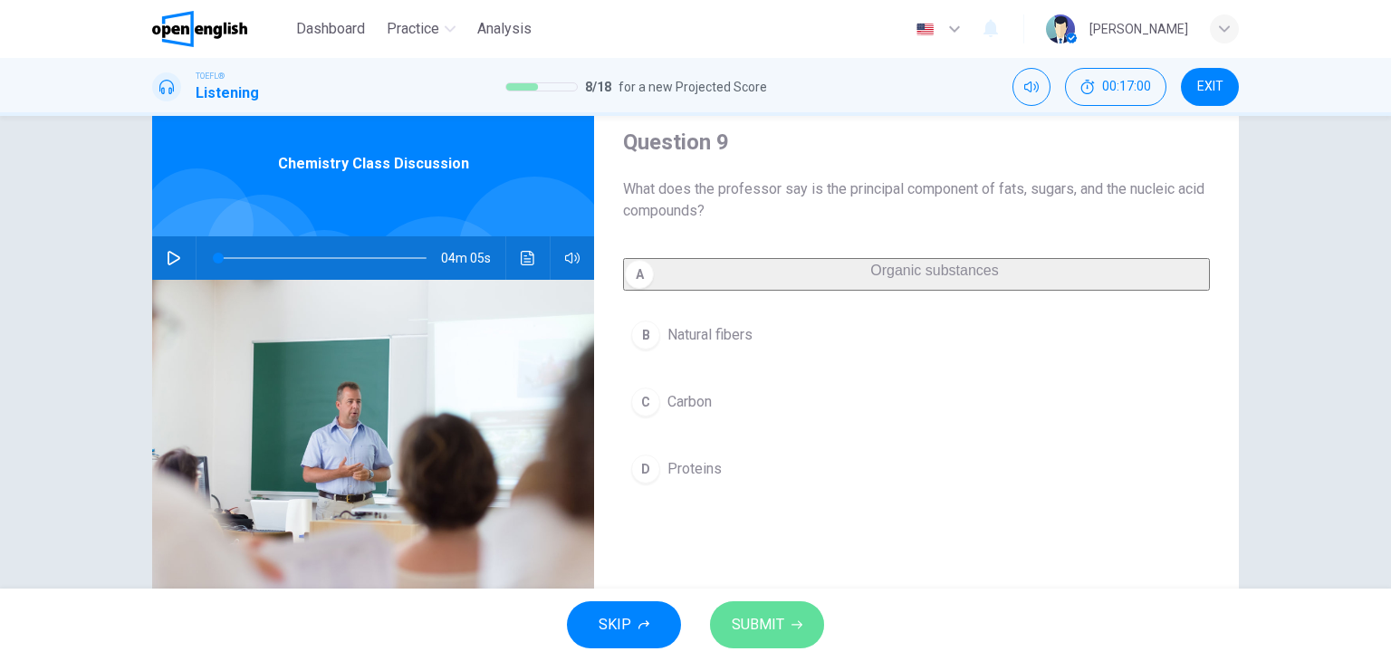
click at [778, 628] on span "SUBMIT" at bounding box center [758, 624] width 53 height 25
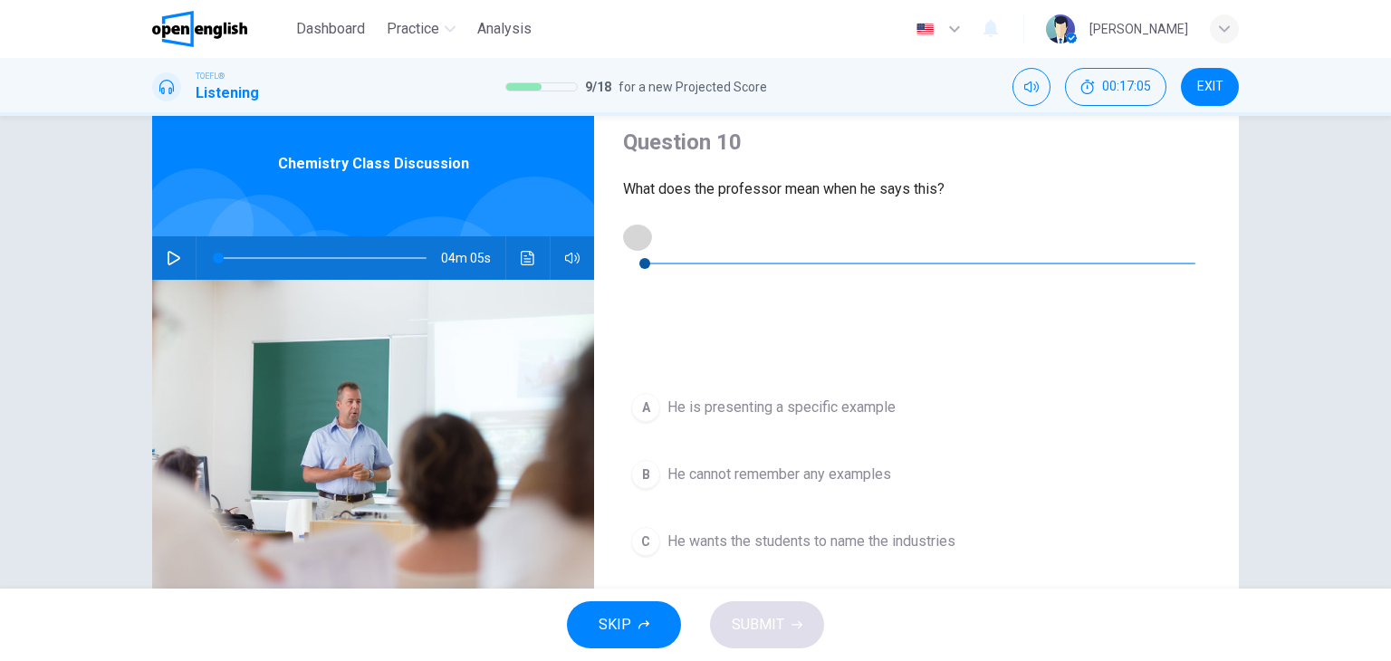
click at [641, 241] on icon "button" at bounding box center [637, 236] width 14 height 14
click at [638, 236] on icon "button" at bounding box center [637, 236] width 14 height 14
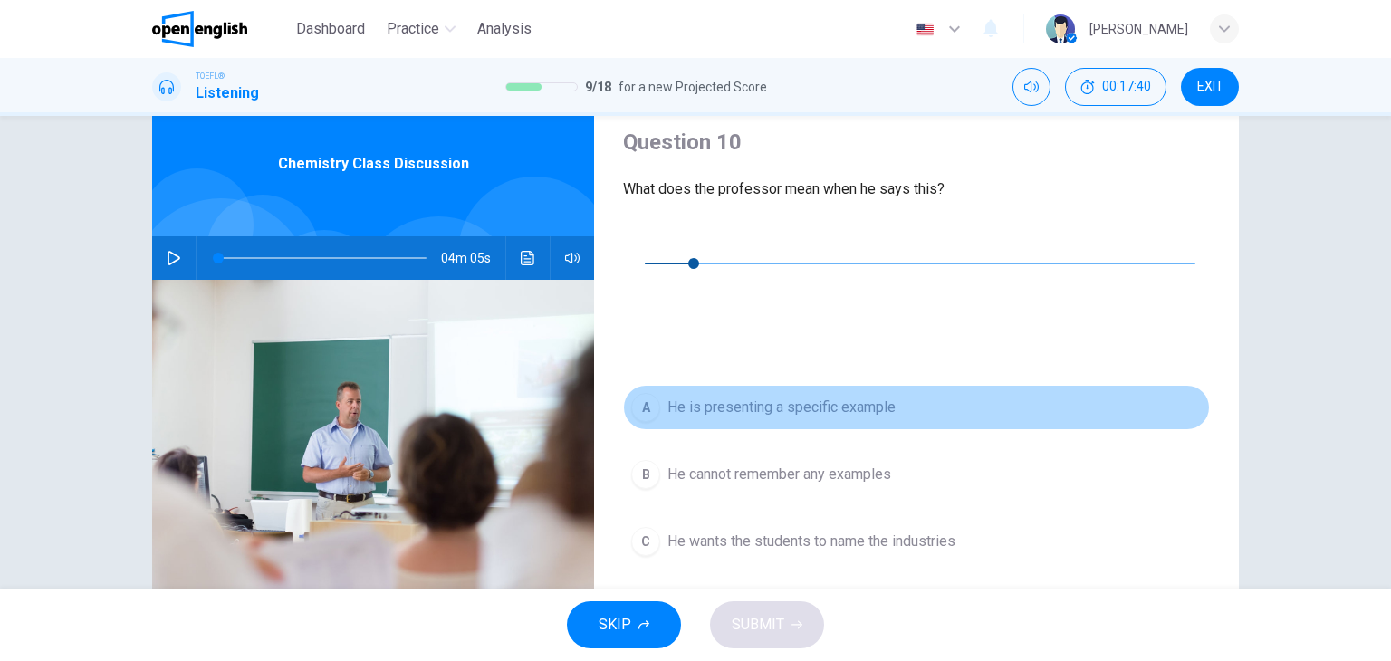
click at [641, 393] on div "A" at bounding box center [645, 407] width 29 height 29
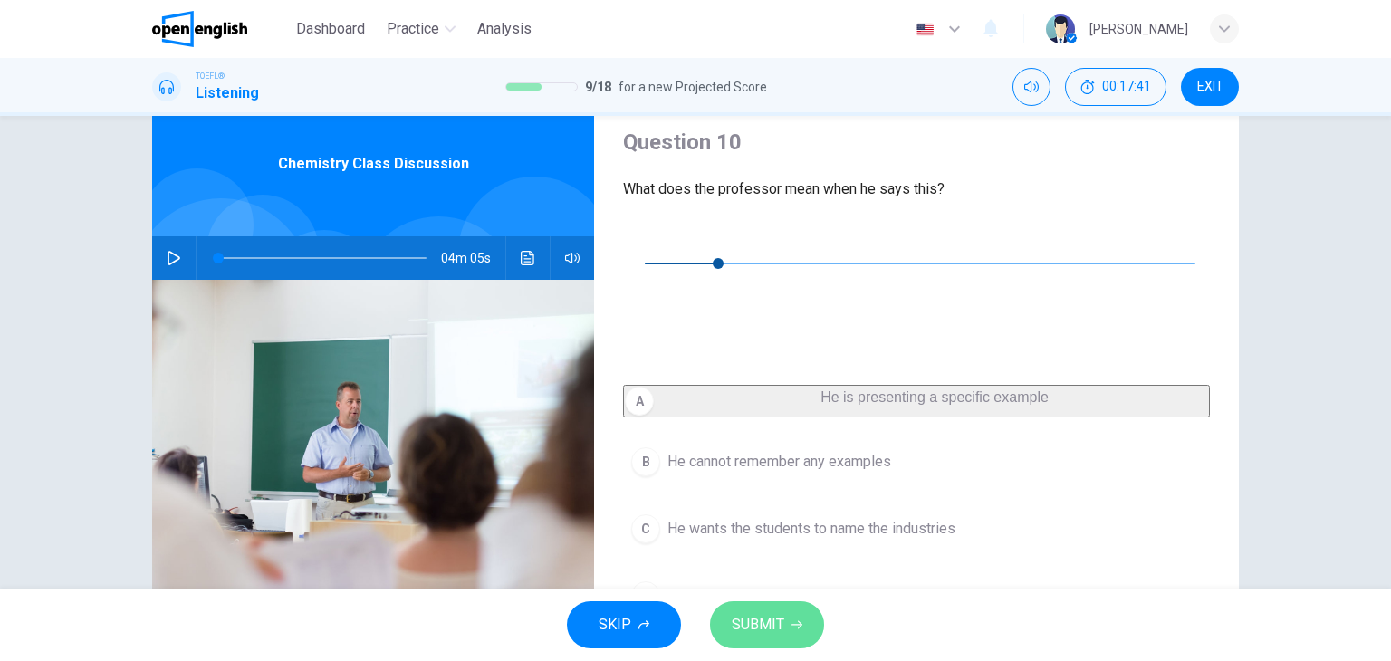
click at [782, 623] on span "SUBMIT" at bounding box center [758, 624] width 53 height 25
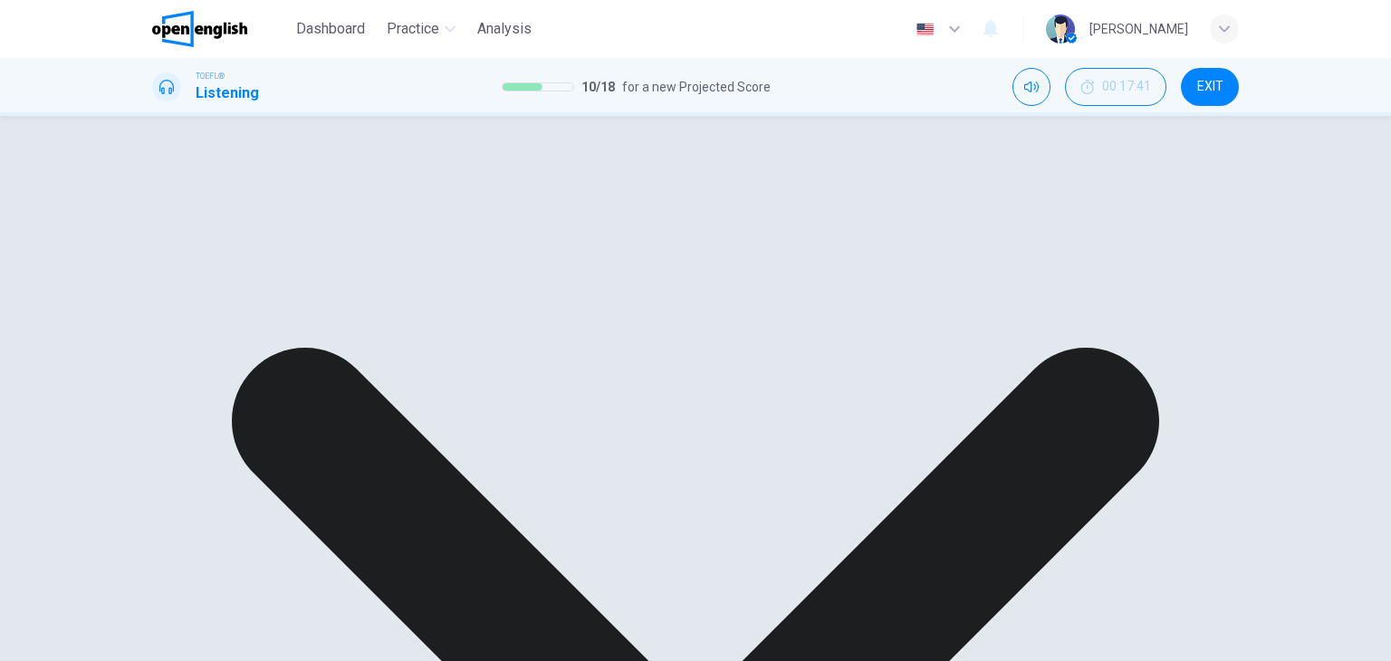
type input "**"
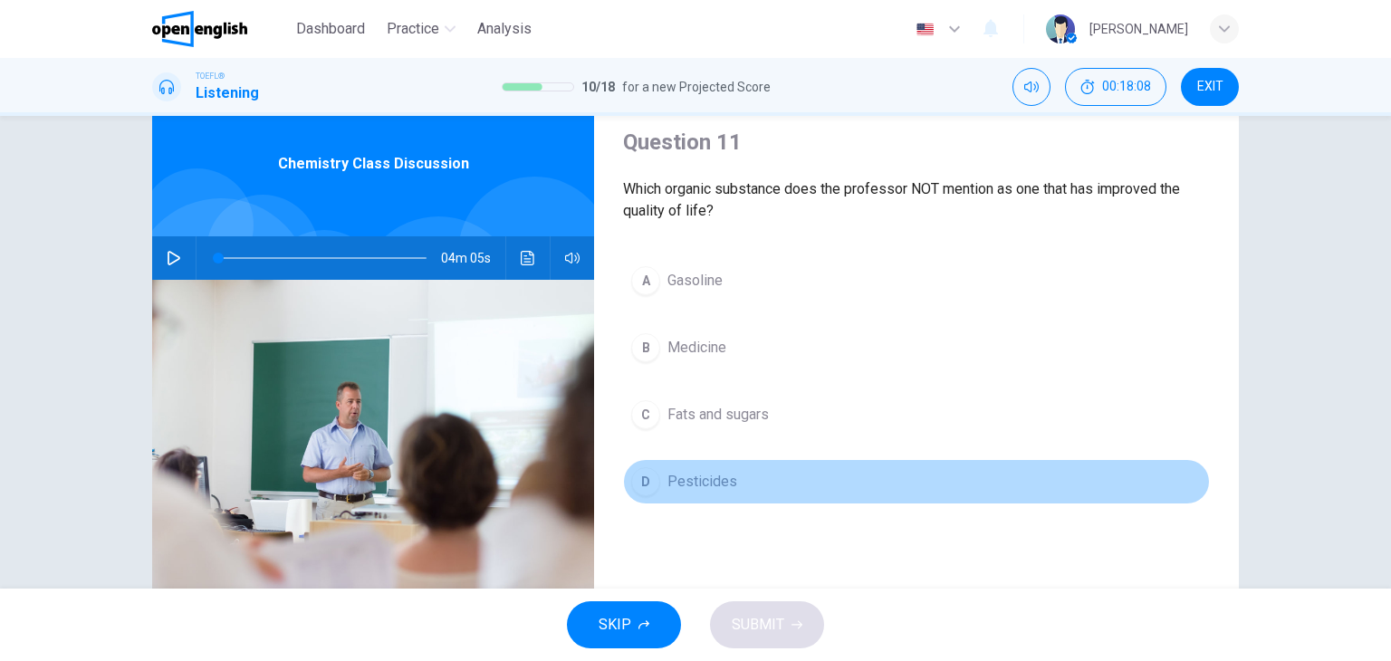
click at [657, 486] on button "D Pesticides" at bounding box center [916, 481] width 587 height 45
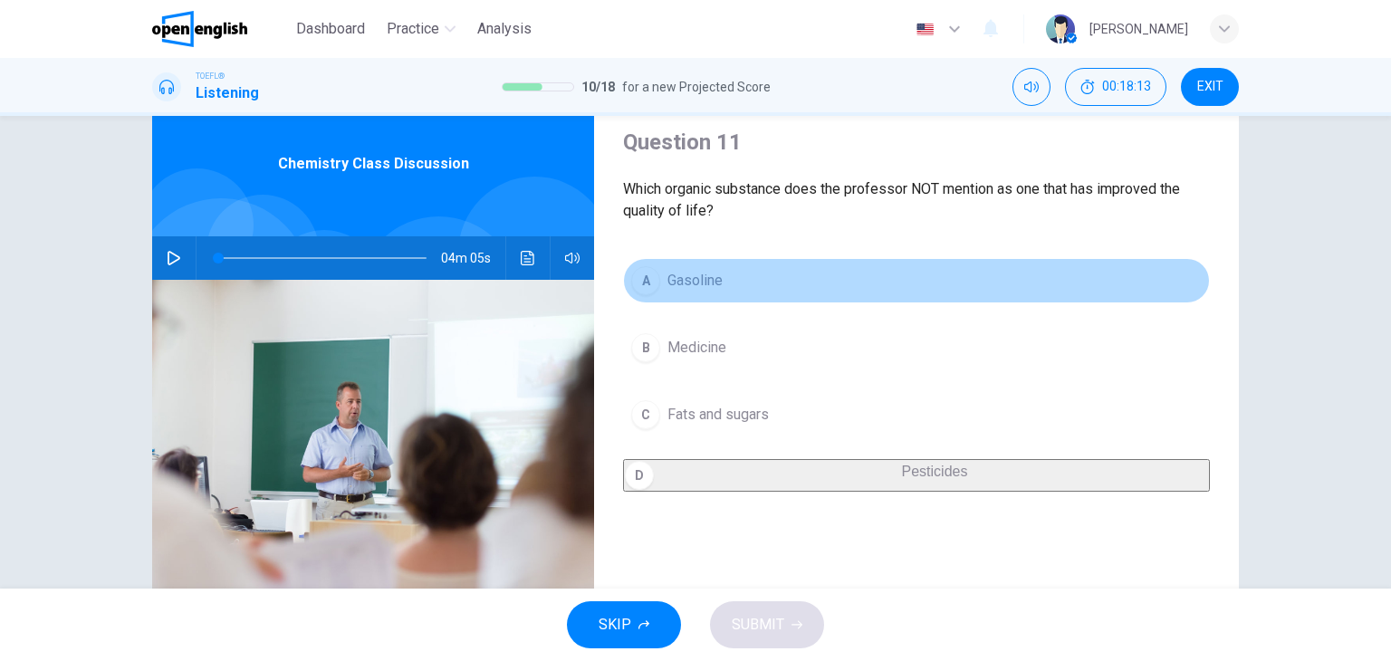
click at [782, 283] on button "A Gasoline" at bounding box center [916, 280] width 587 height 45
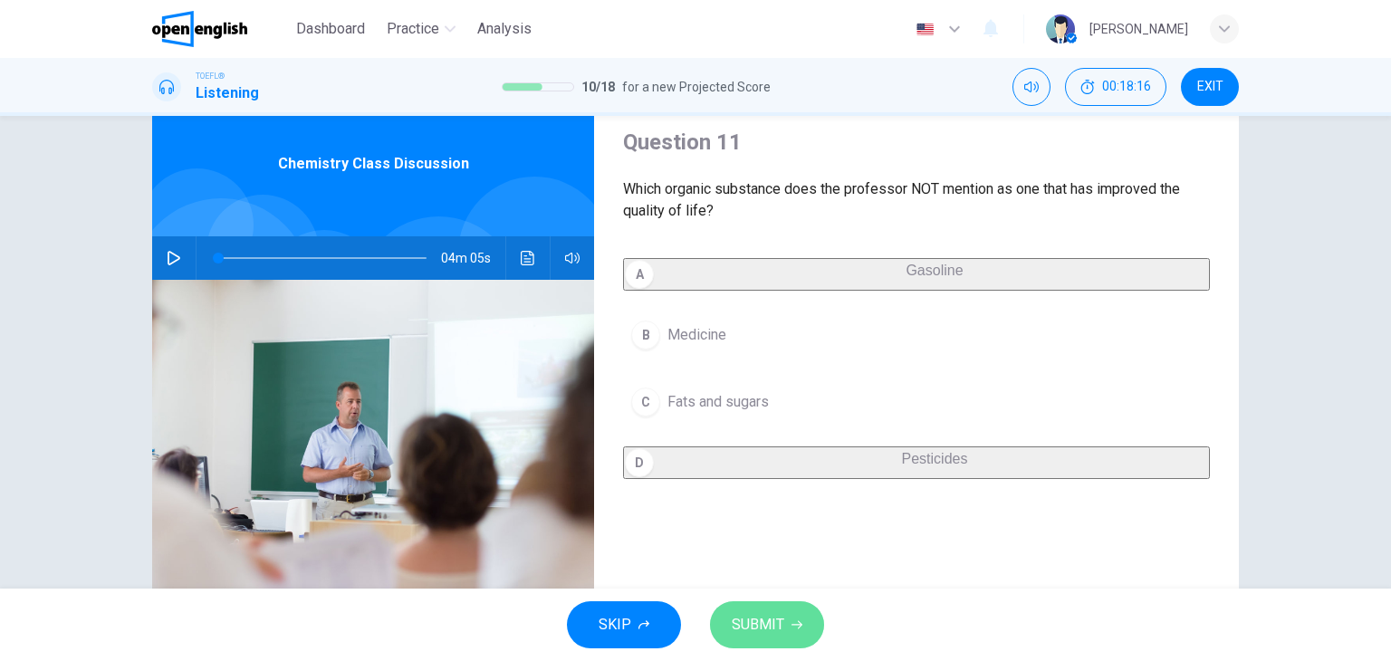
click at [744, 622] on span "SUBMIT" at bounding box center [758, 624] width 53 height 25
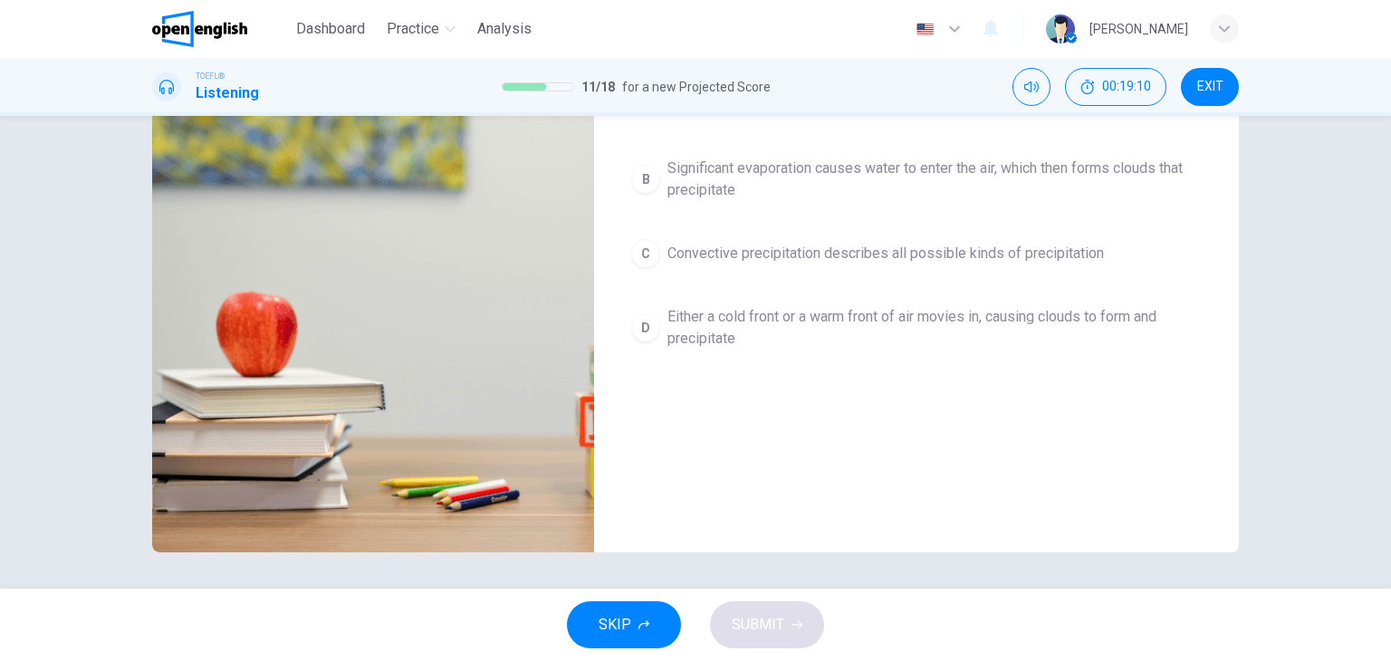
scroll to position [0, 0]
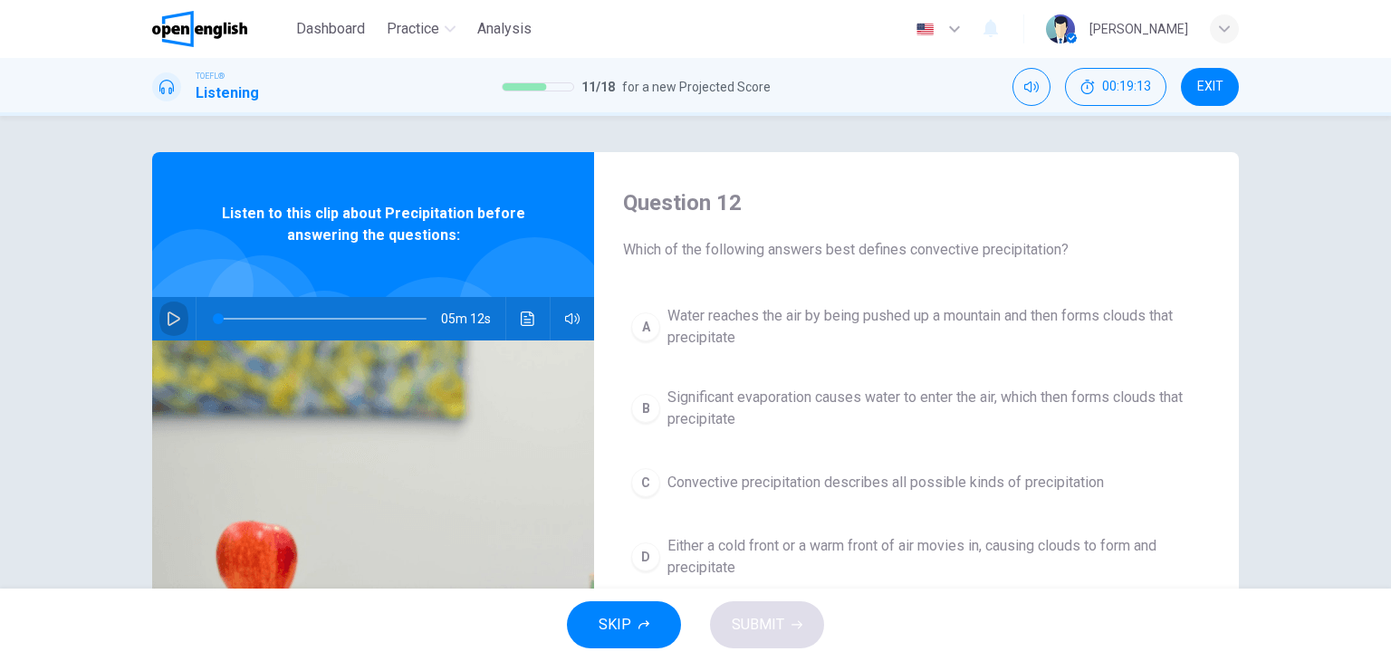
click at [167, 315] on icon "button" at bounding box center [174, 319] width 14 height 14
click at [168, 315] on icon "button" at bounding box center [173, 318] width 10 height 11
click at [167, 308] on button "button" at bounding box center [173, 318] width 29 height 43
click at [521, 321] on icon "Click to see the audio transcription" at bounding box center [528, 319] width 14 height 14
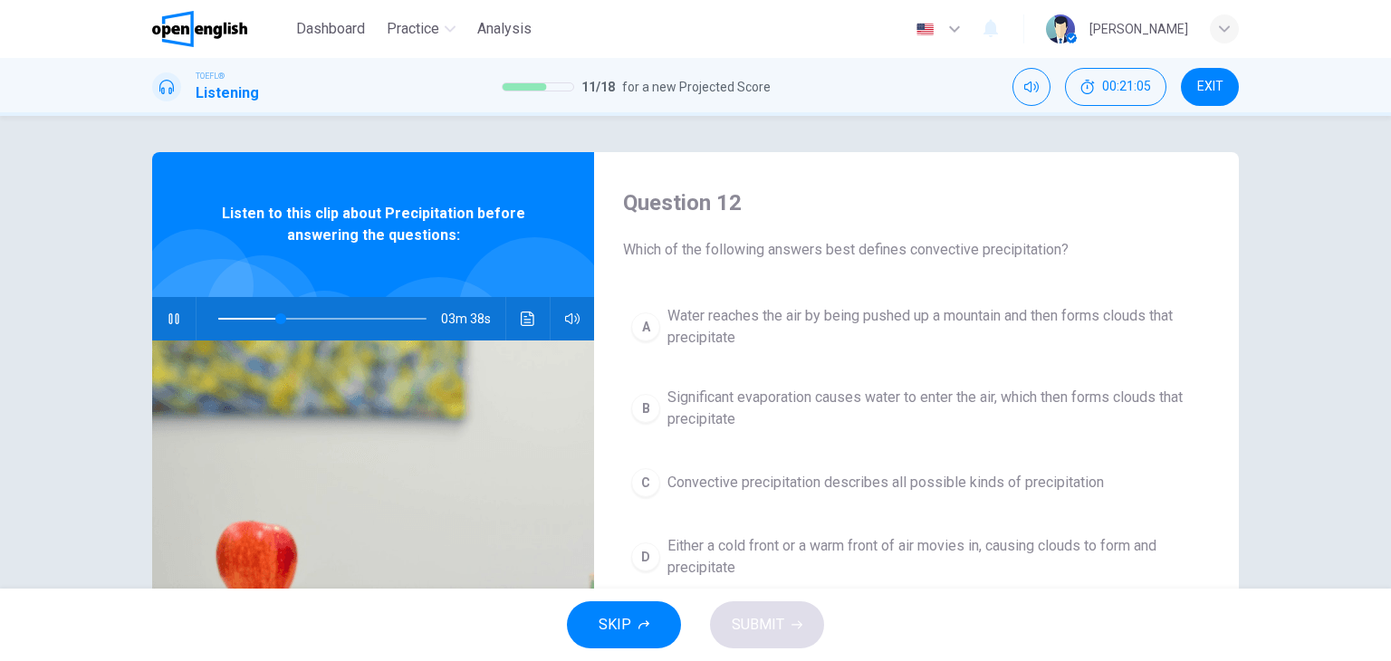
click at [1062, 660] on div at bounding box center [695, 661] width 1391 height 0
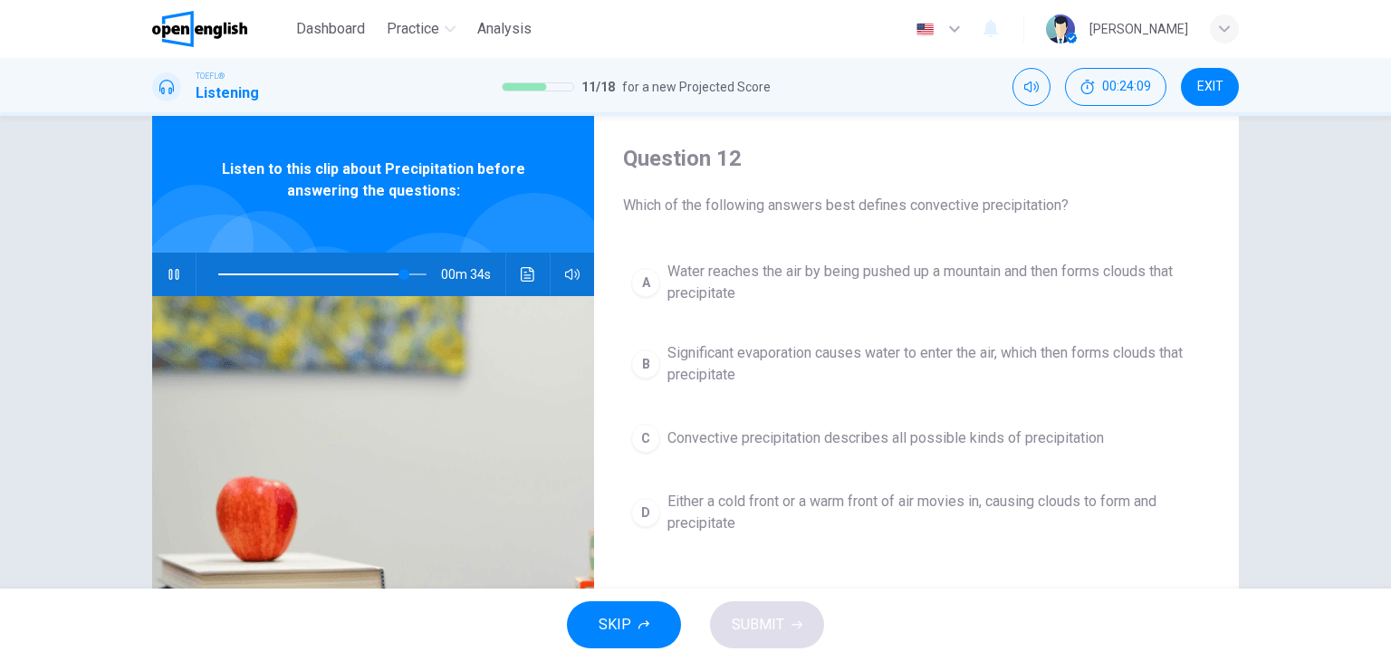
scroll to position [48, 0]
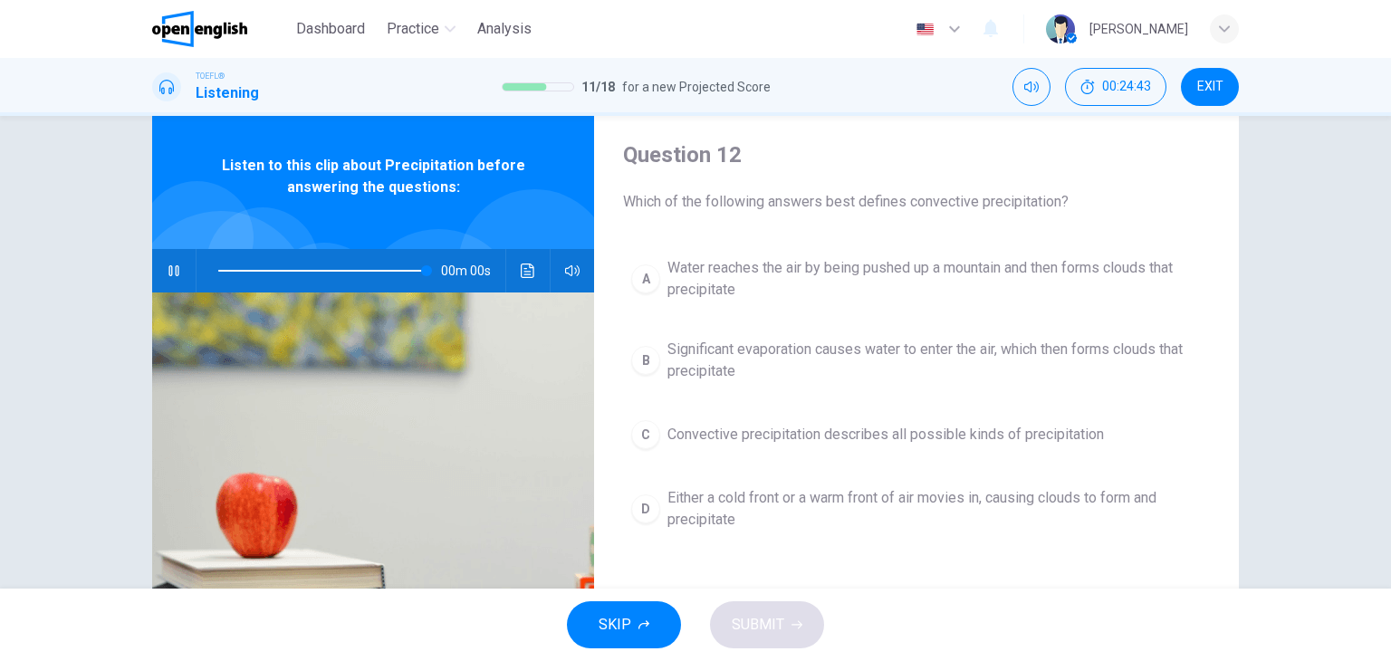
type input "*"
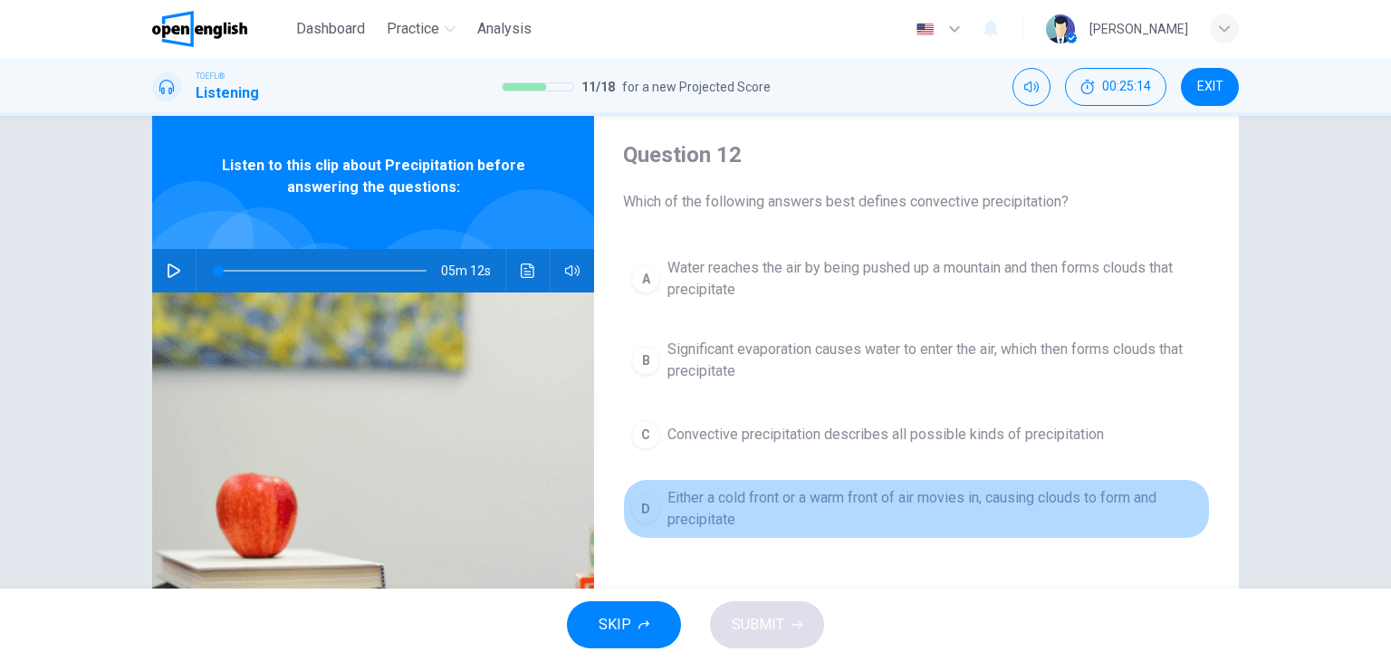
click at [710, 504] on span "Either a cold front or a warm front of air movies in, causing clouds to form an…" at bounding box center [934, 508] width 534 height 43
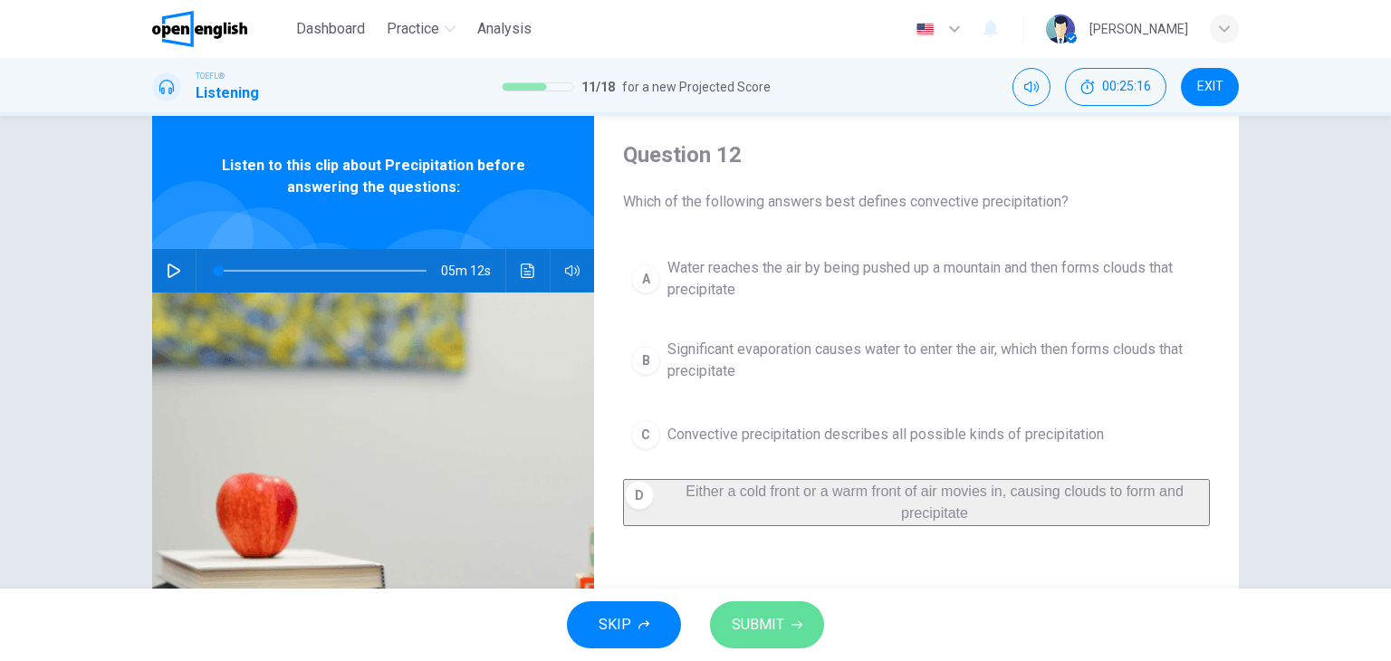
click at [779, 613] on span "SUBMIT" at bounding box center [758, 624] width 53 height 25
